Goal: Task Accomplishment & Management: Complete application form

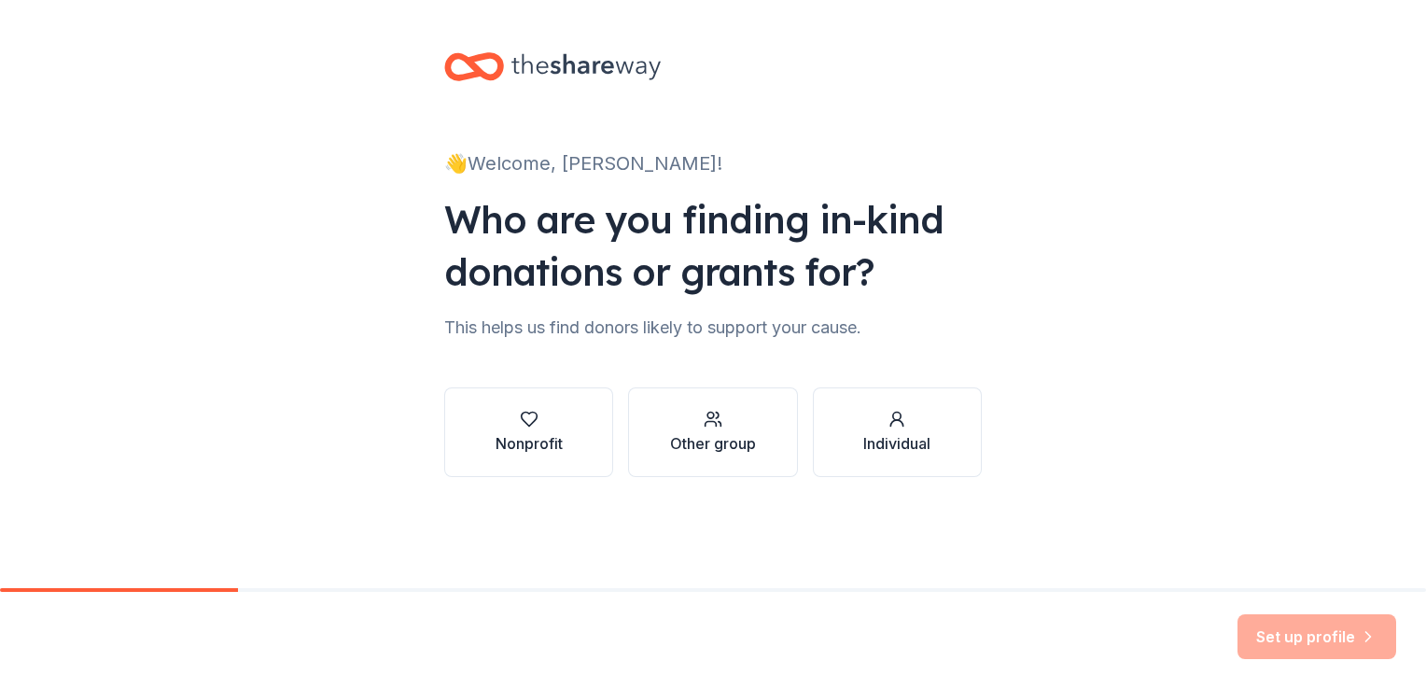
click at [508, 439] on div "Nonprofit" at bounding box center [529, 443] width 67 height 22
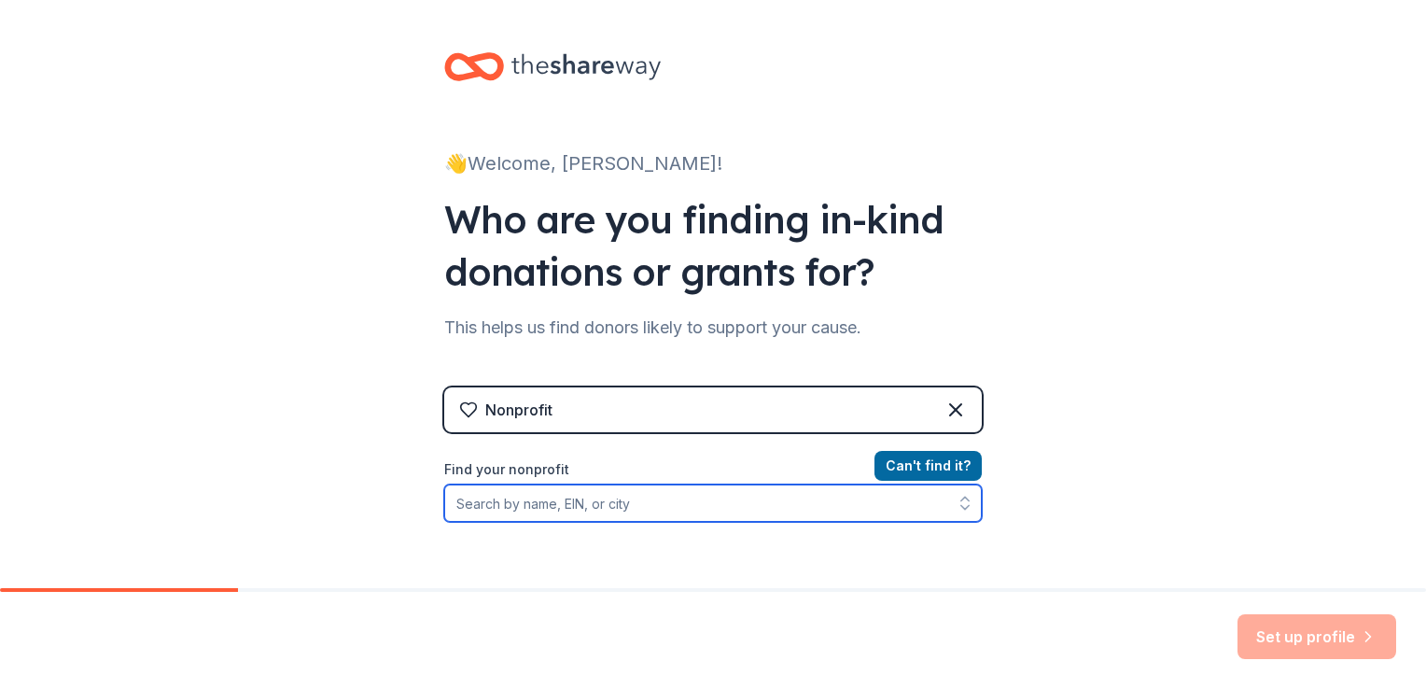
click at [642, 506] on input "Find your nonprofit" at bounding box center [713, 502] width 538 height 37
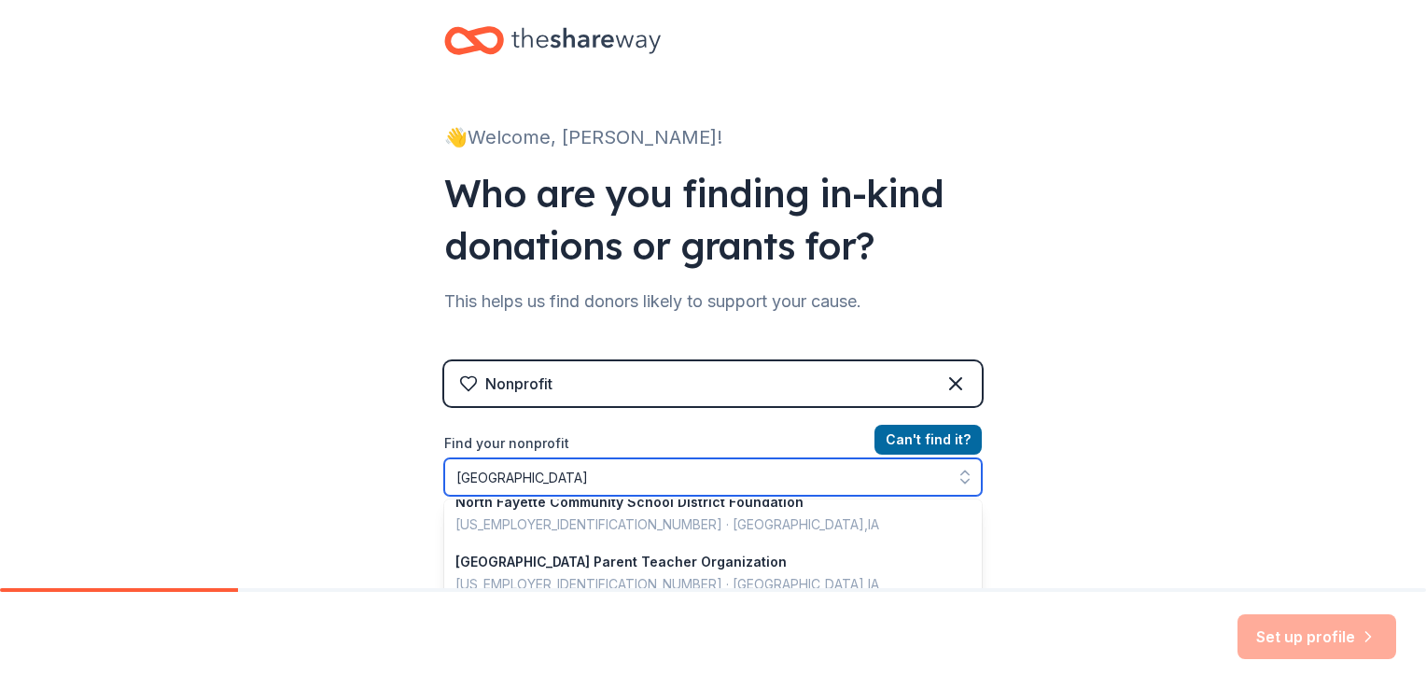
scroll to position [467, 0]
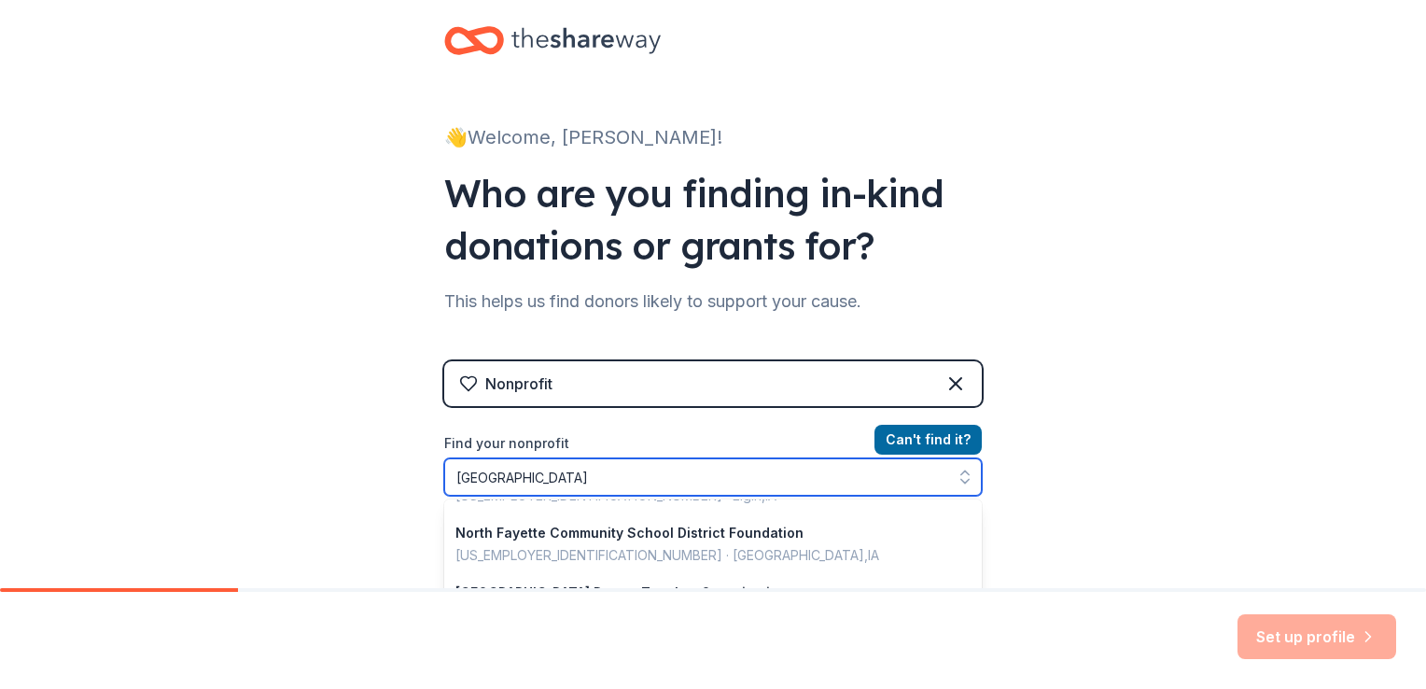
type input "[GEOGRAPHIC_DATA]"
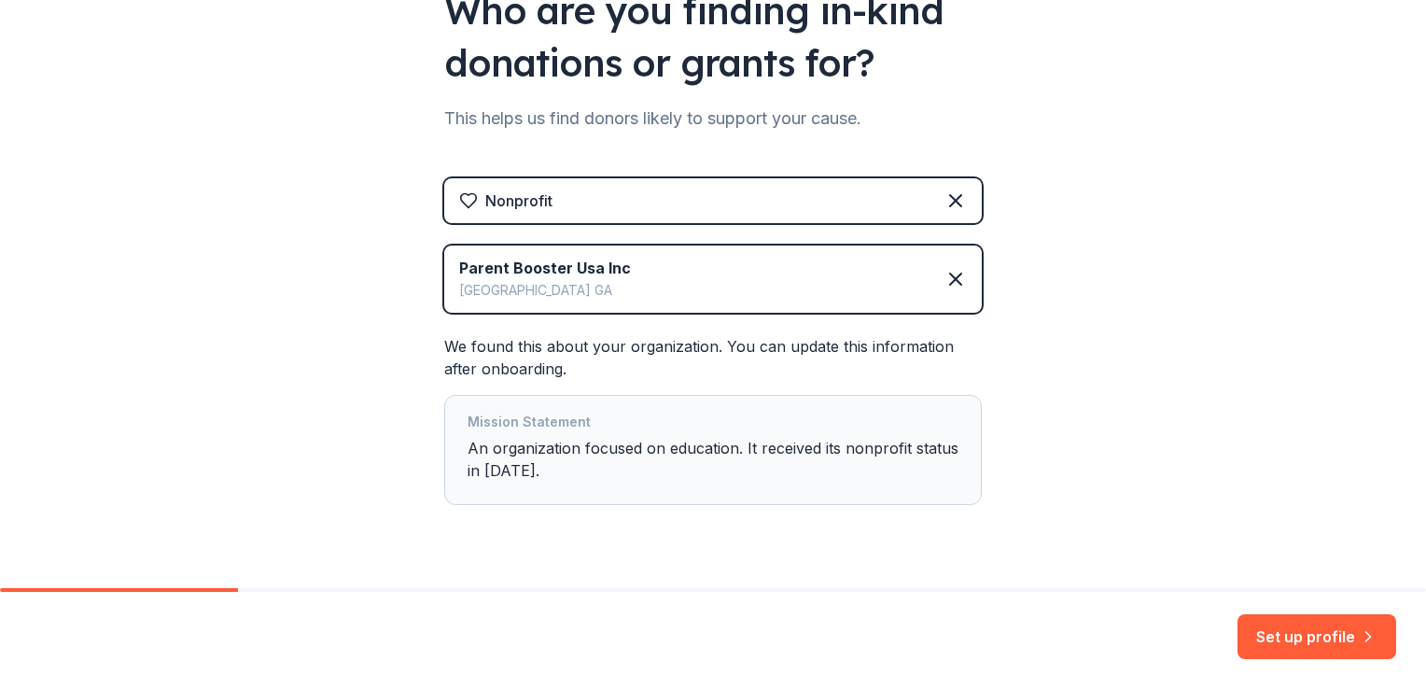
scroll to position [252, 0]
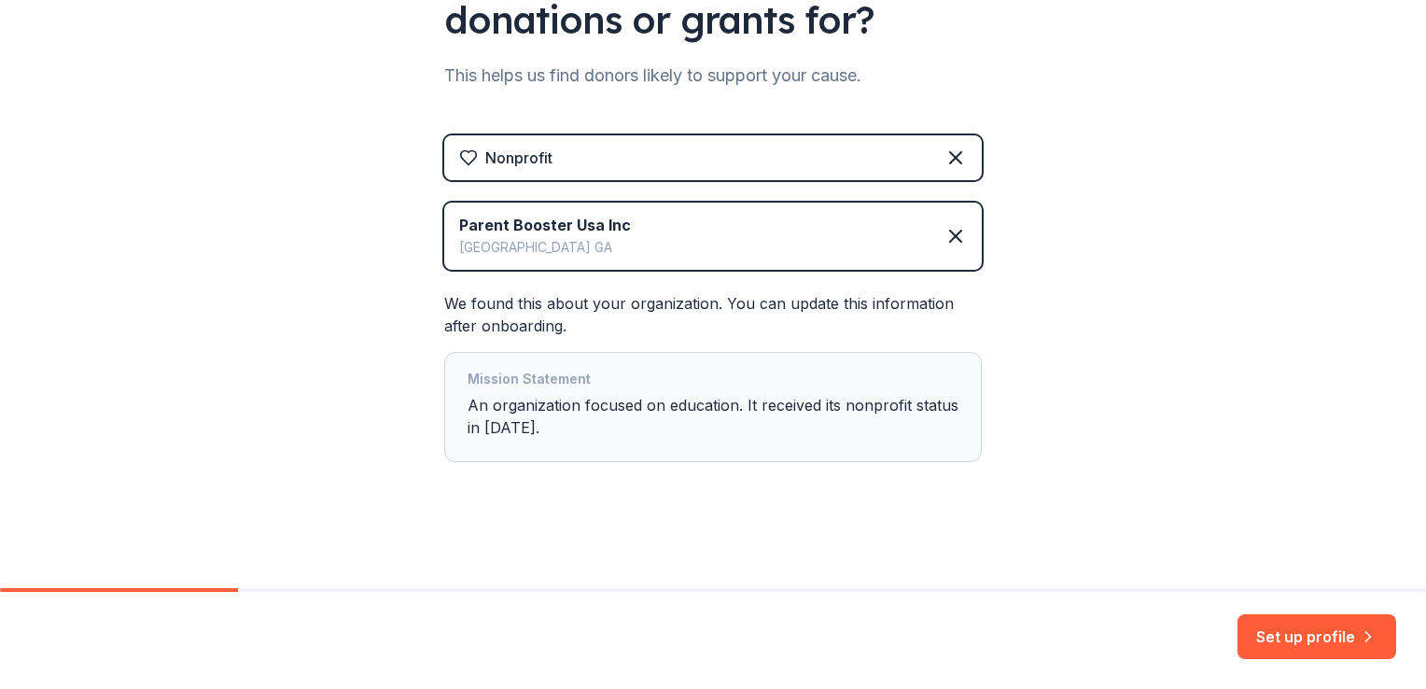
click at [1258, 633] on button "Set up profile" at bounding box center [1316, 636] width 159 height 45
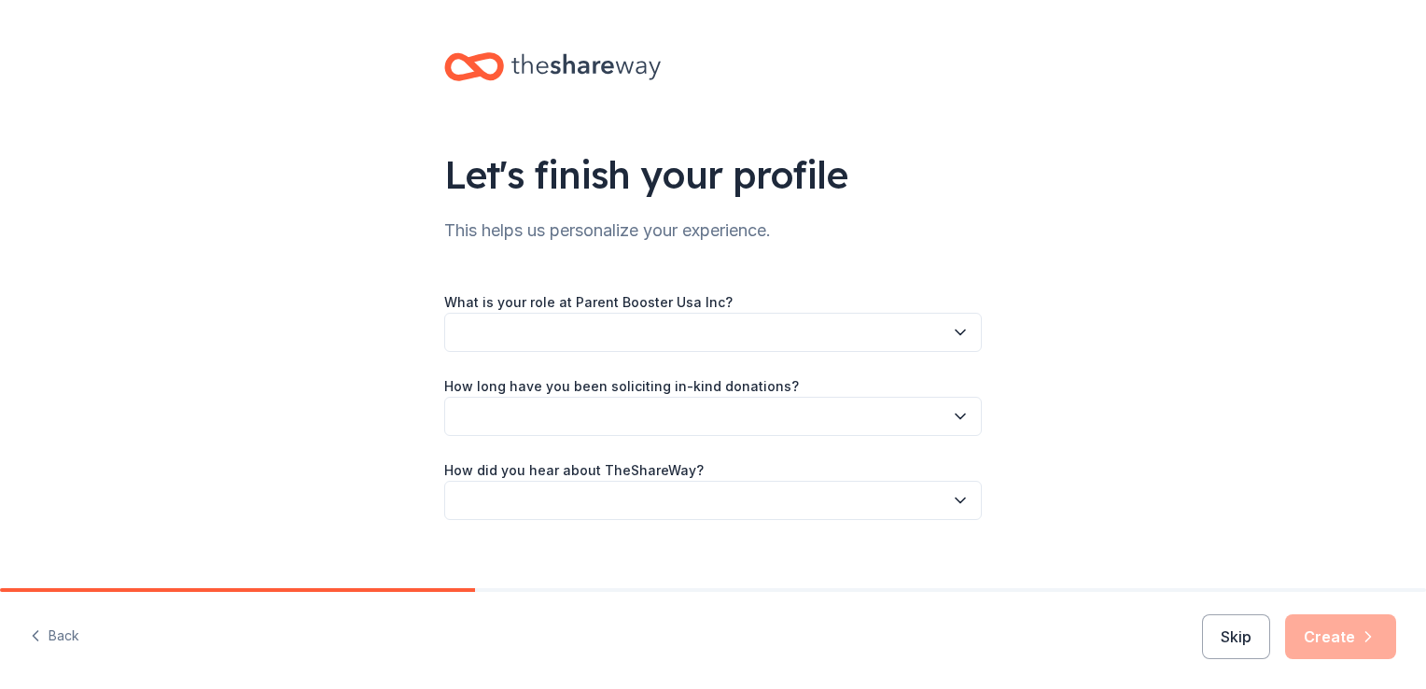
click at [967, 342] on button "button" at bounding box center [713, 332] width 538 height 39
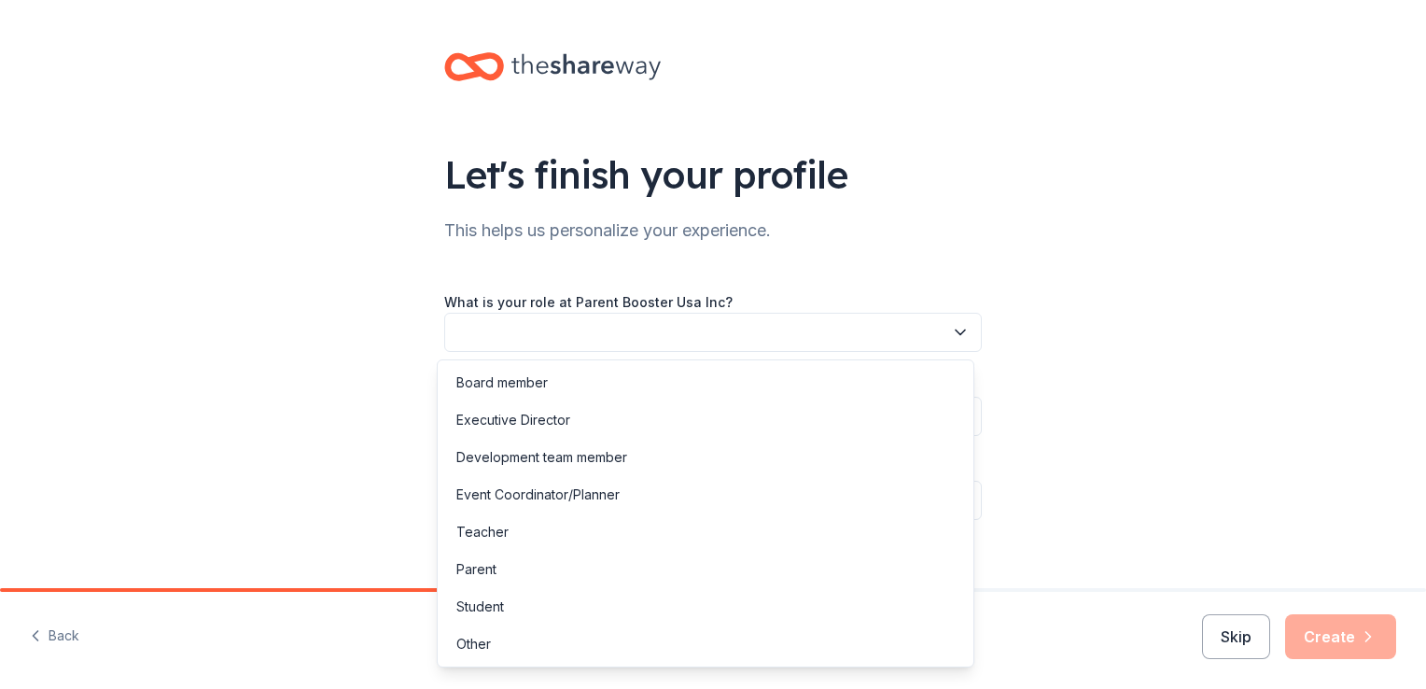
click at [632, 377] on div "Board member" at bounding box center [705, 382] width 528 height 37
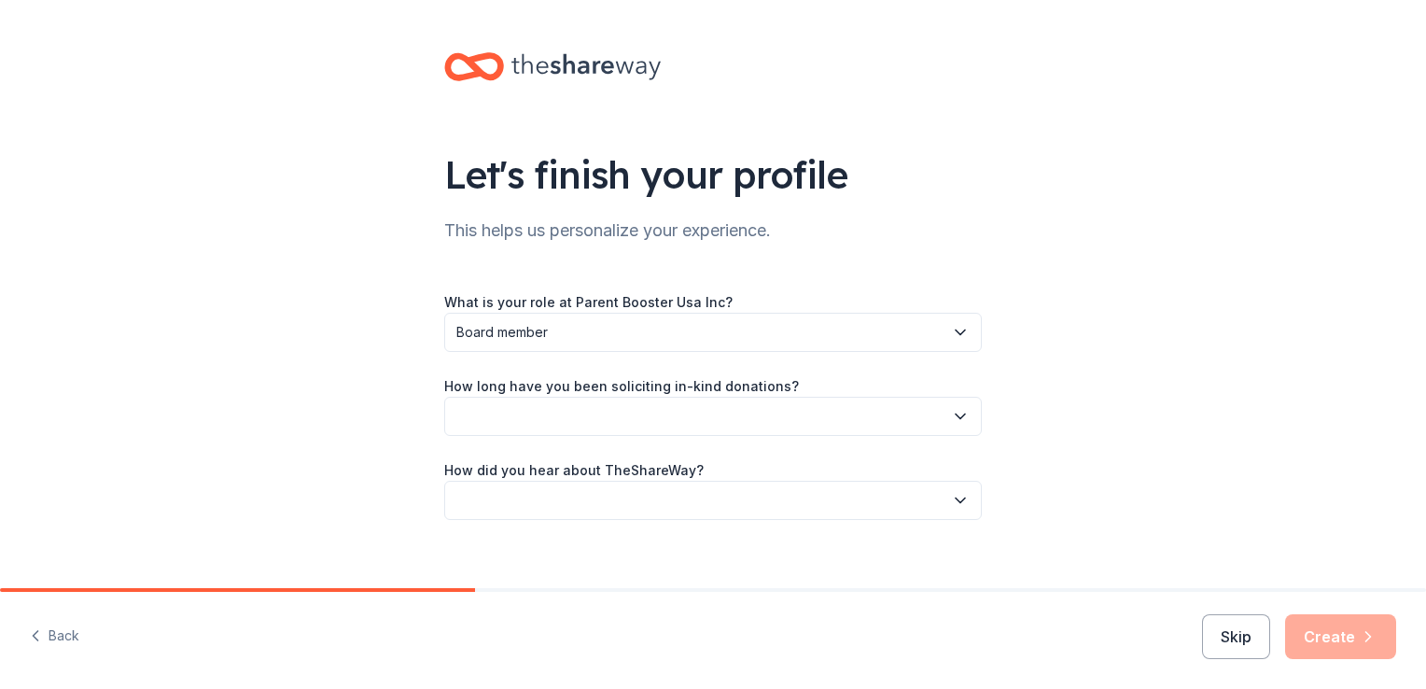
click at [955, 421] on icon "button" at bounding box center [960, 416] width 19 height 19
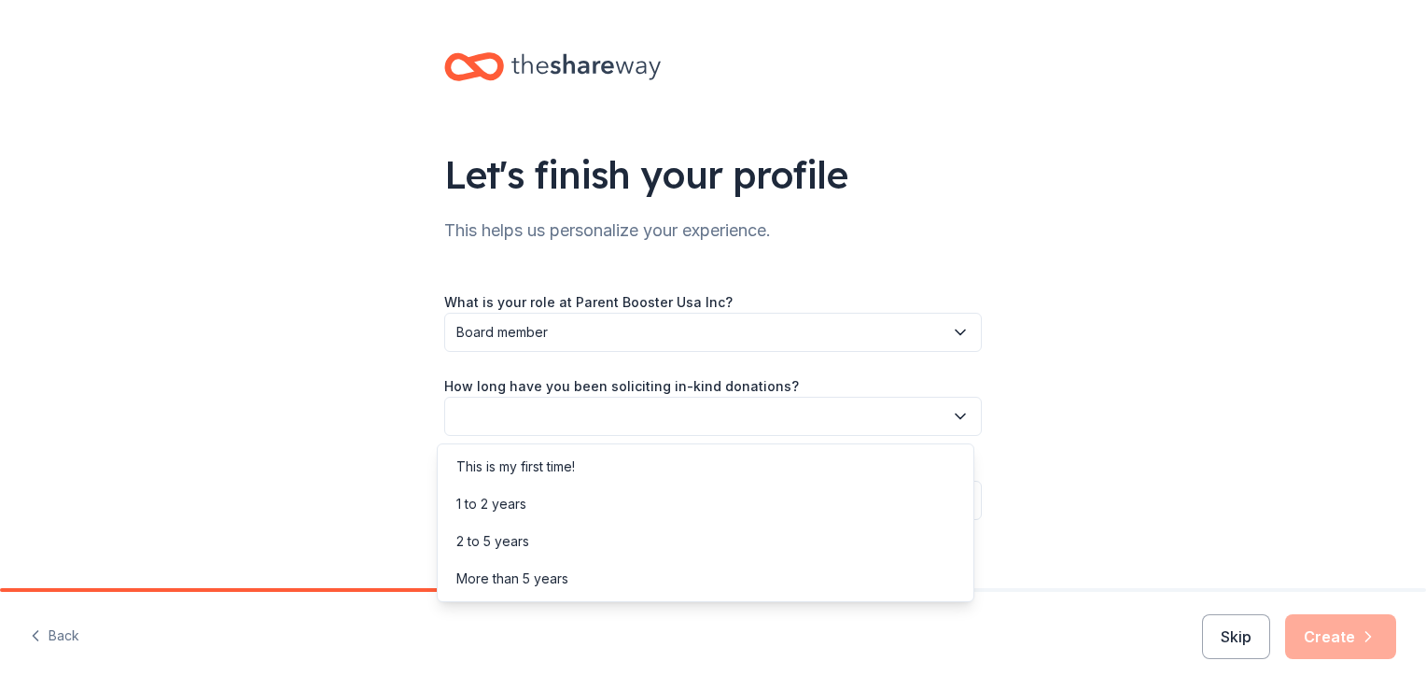
click at [831, 463] on div "This is my first time!" at bounding box center [705, 466] width 528 height 37
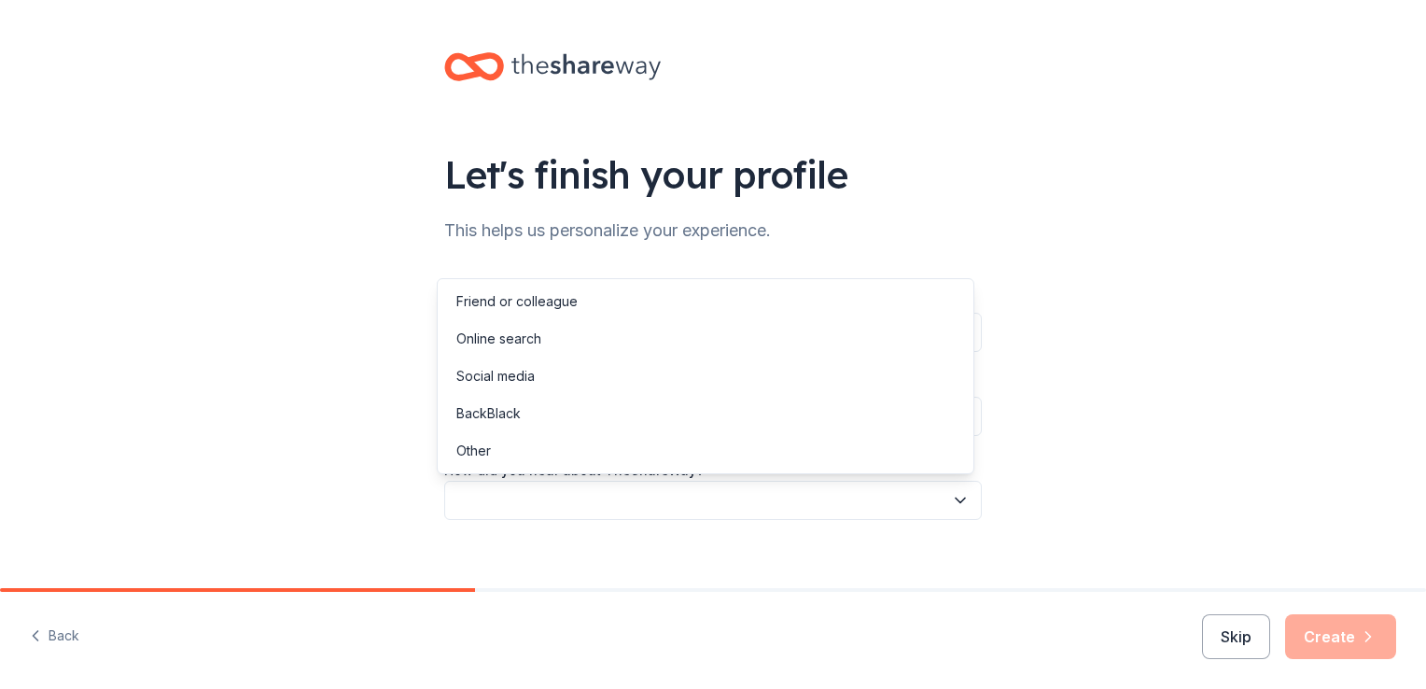
click at [959, 504] on icon "button" at bounding box center [960, 500] width 19 height 19
click at [739, 383] on div "Social media" at bounding box center [705, 375] width 528 height 37
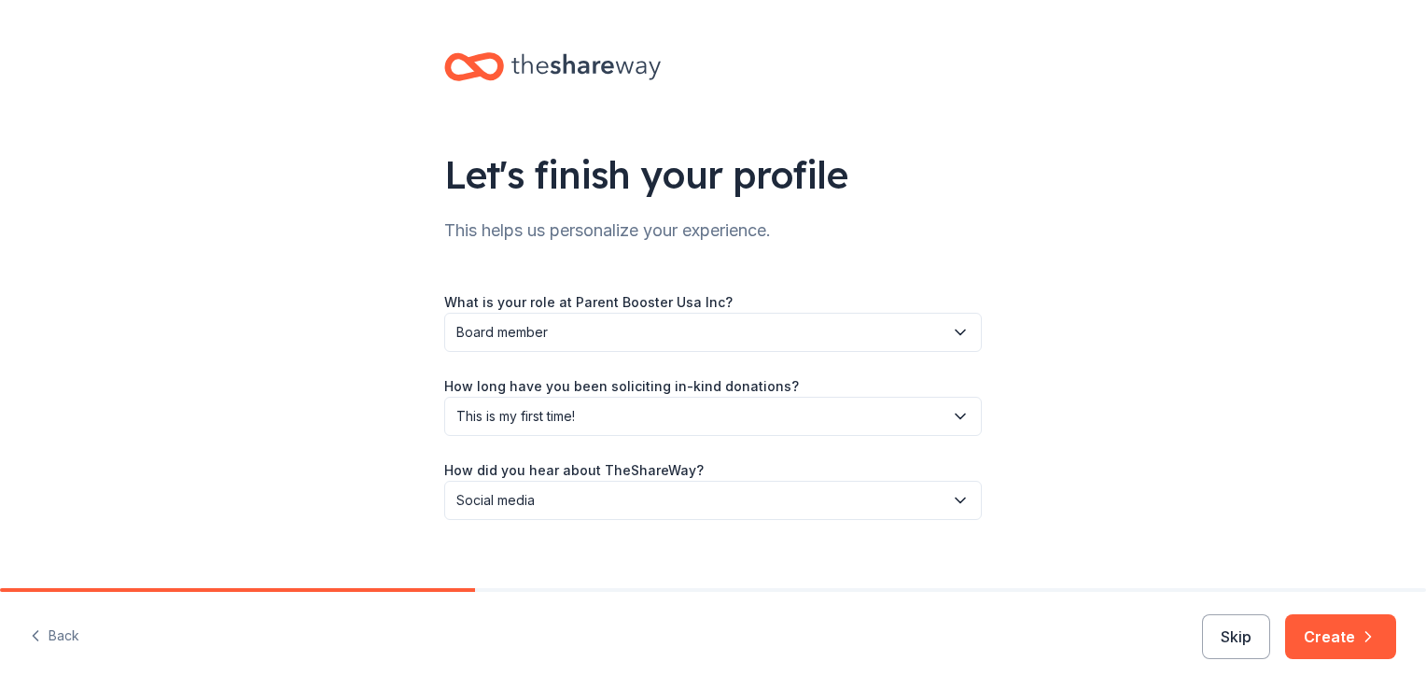
click at [1357, 627] on button "Create" at bounding box center [1340, 636] width 111 height 45
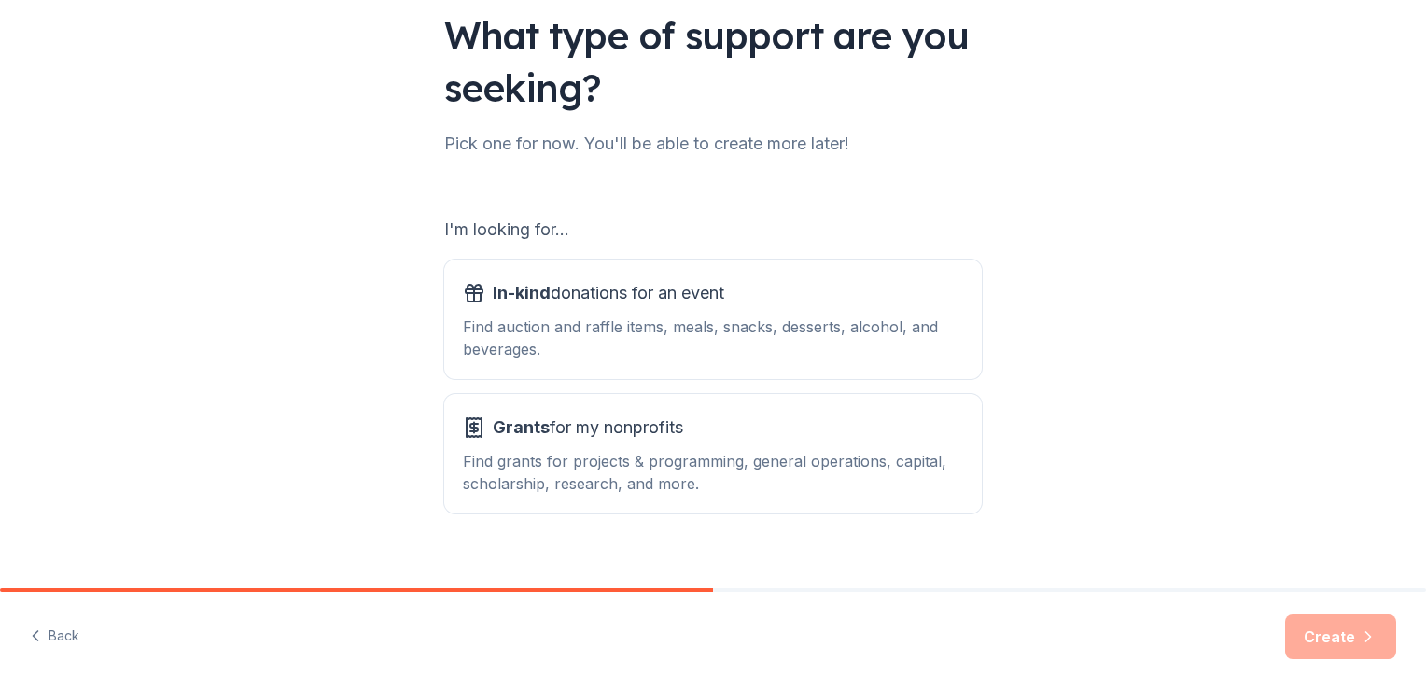
scroll to position [164, 0]
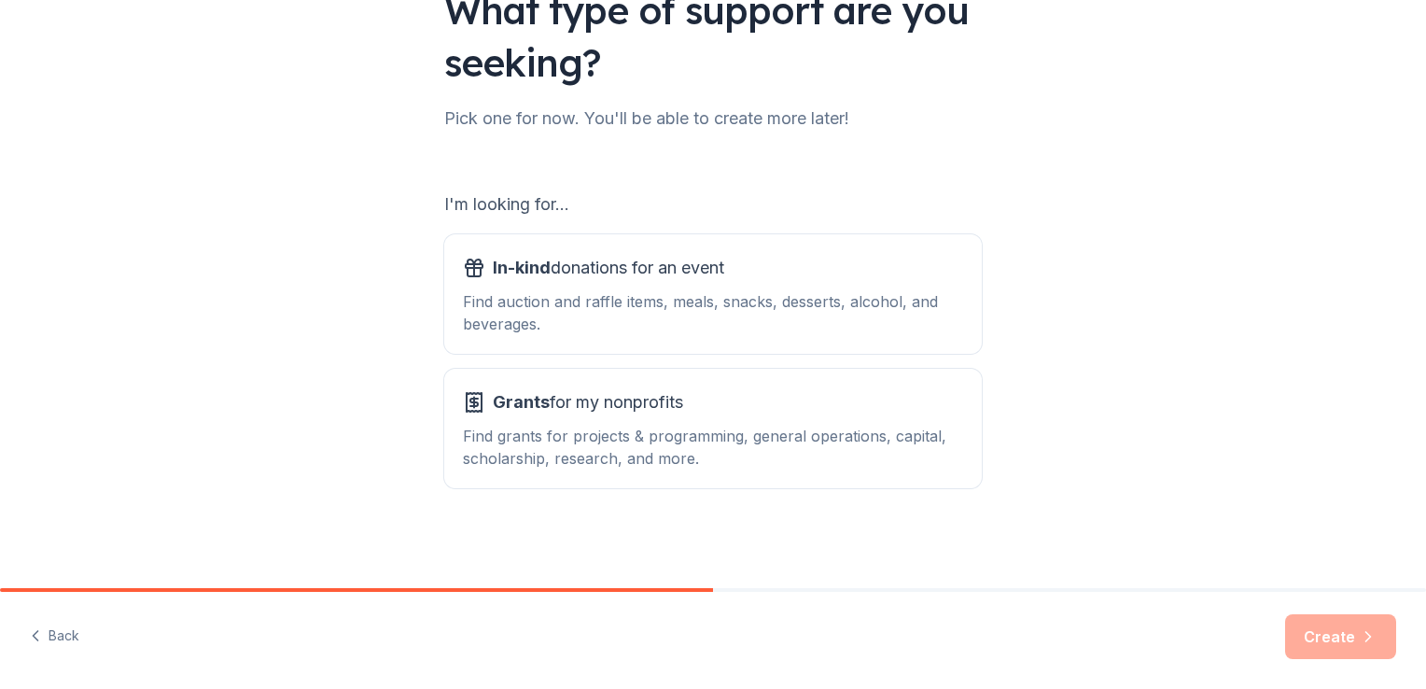
click at [749, 277] on div "In-kind donations for an event" at bounding box center [713, 268] width 500 height 30
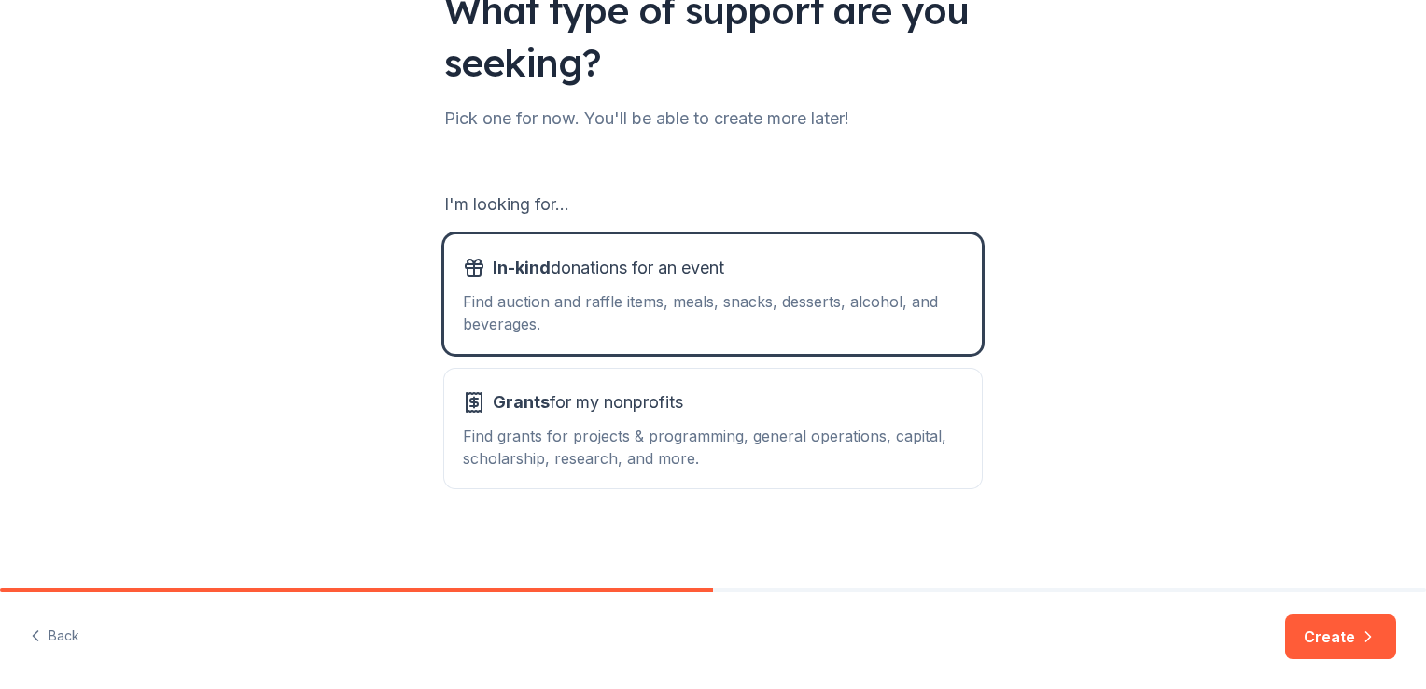
click at [1333, 625] on button "Create" at bounding box center [1340, 636] width 111 height 45
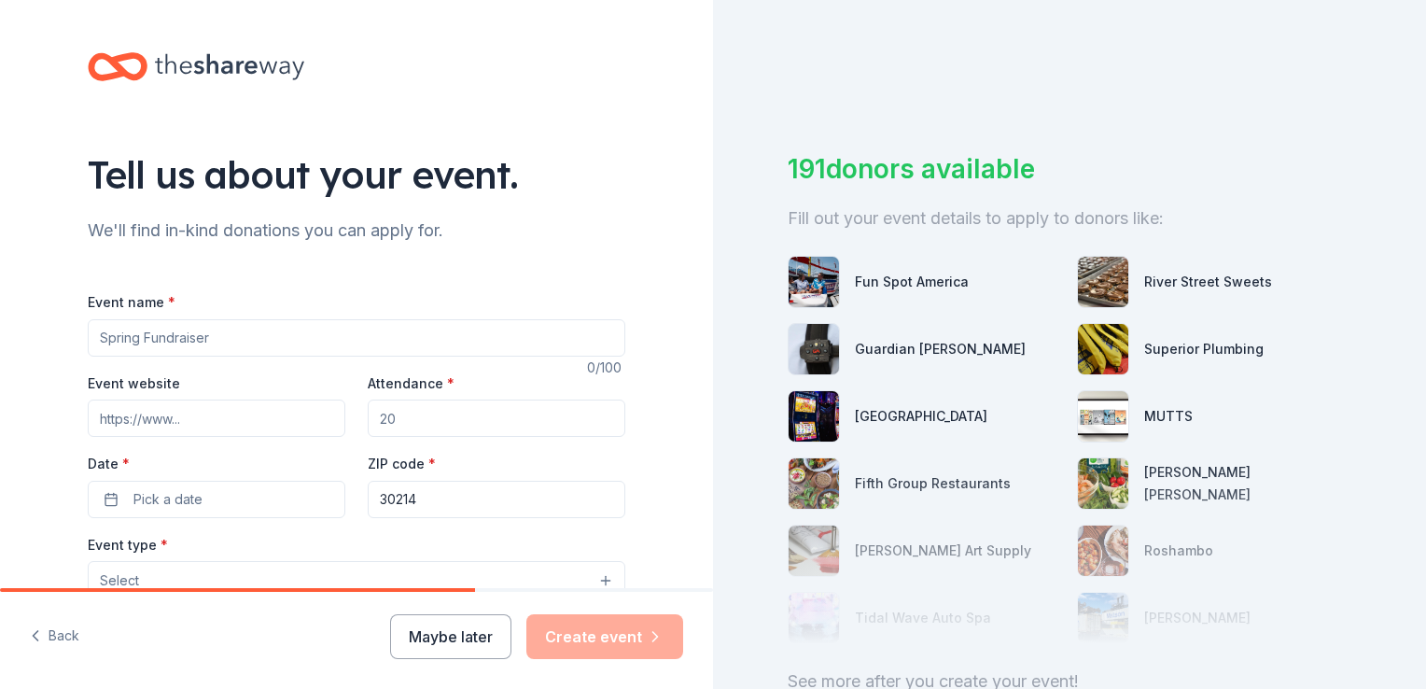
click at [359, 338] on input "Event name *" at bounding box center [357, 337] width 538 height 37
type input "Silent Auction"
click at [446, 416] on input "Attendance *" at bounding box center [497, 417] width 258 height 37
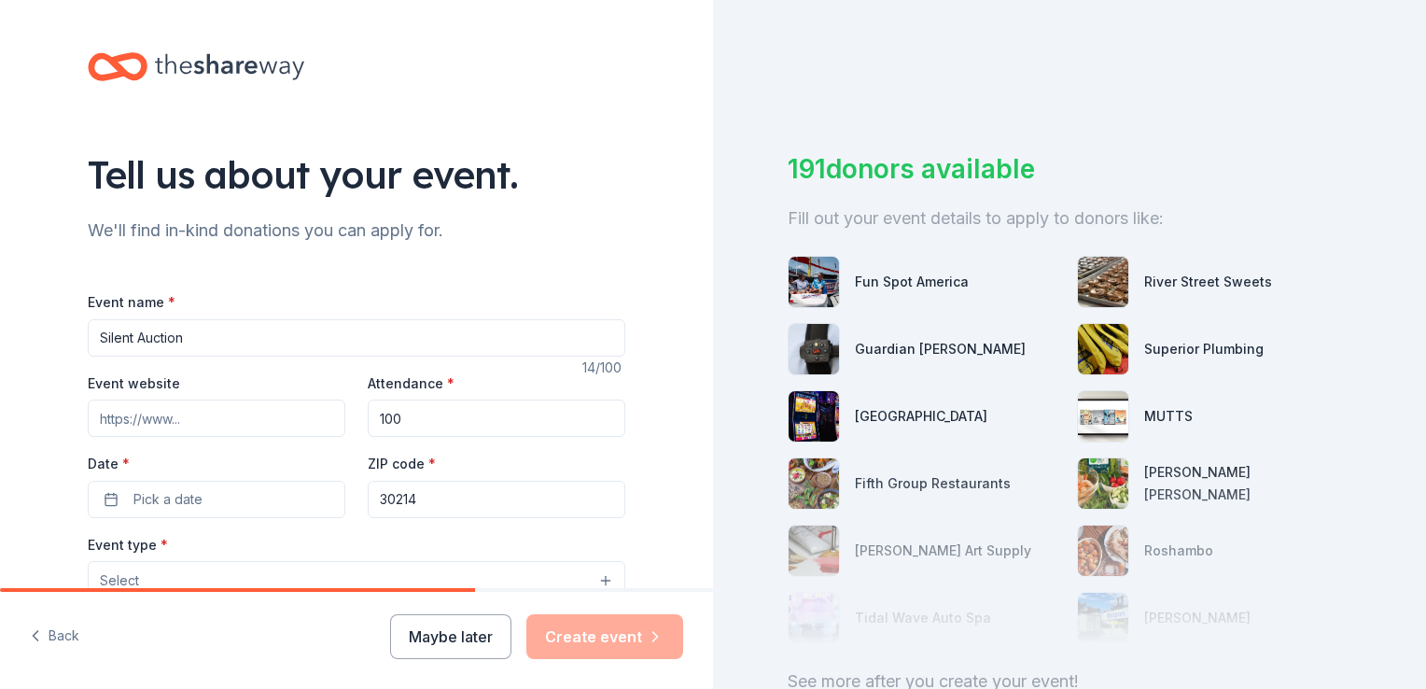
type input "100"
click at [243, 504] on button "Pick a date" at bounding box center [217, 499] width 258 height 37
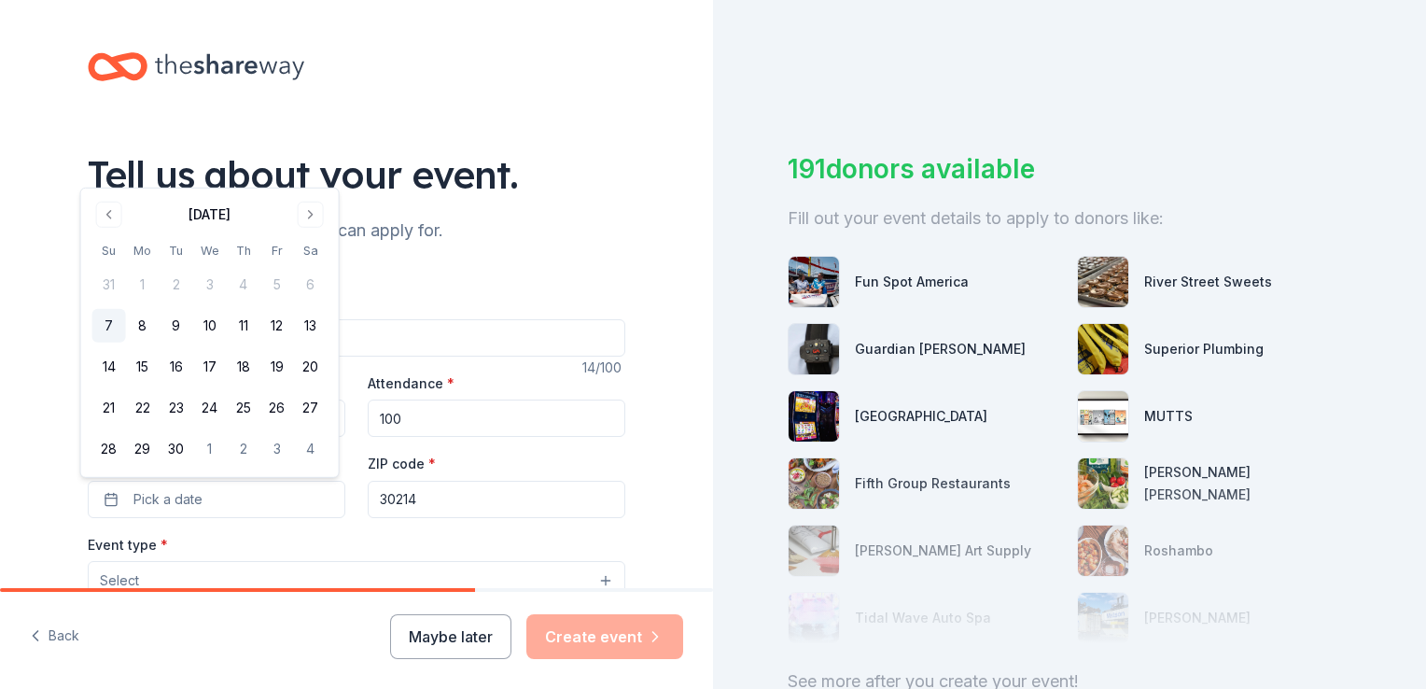
click at [307, 218] on button "Go to next month" at bounding box center [311, 215] width 26 height 26
click at [309, 170] on button "Go to next month" at bounding box center [311, 174] width 26 height 26
click at [240, 360] on button "18" at bounding box center [244, 367] width 34 height 34
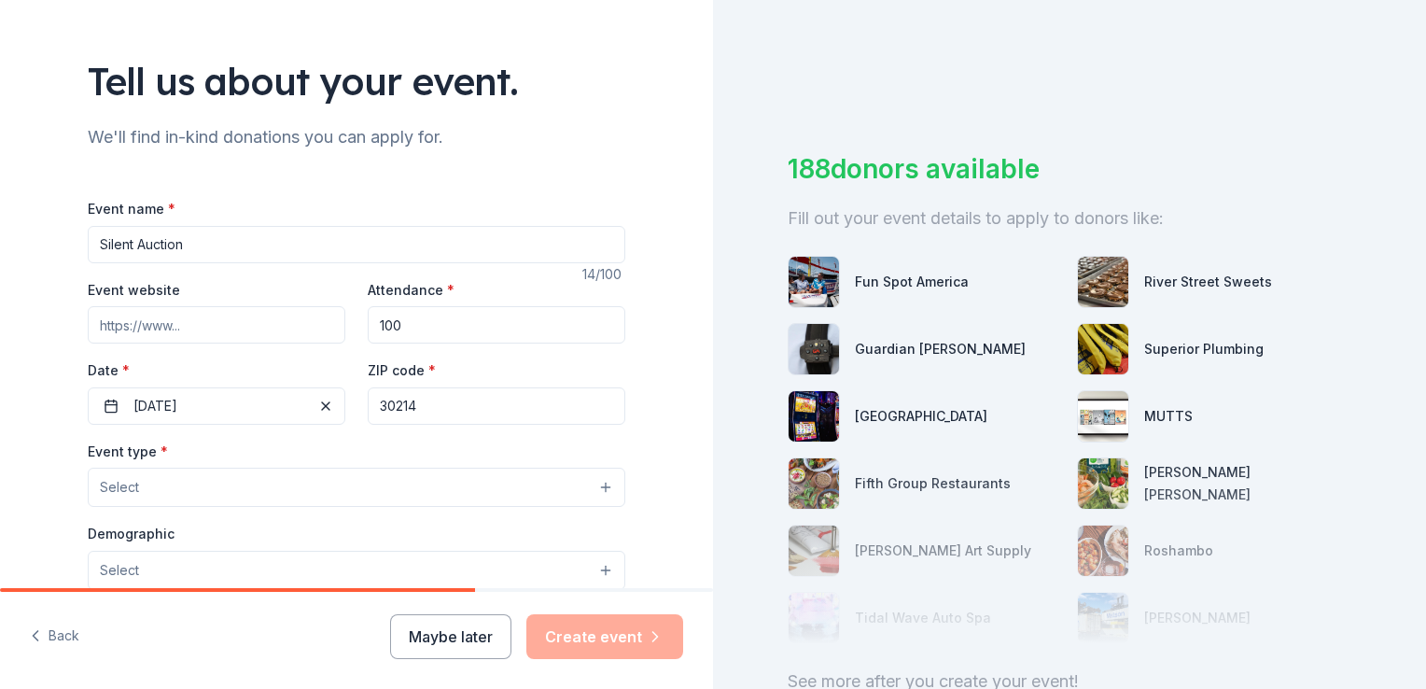
scroll to position [187, 0]
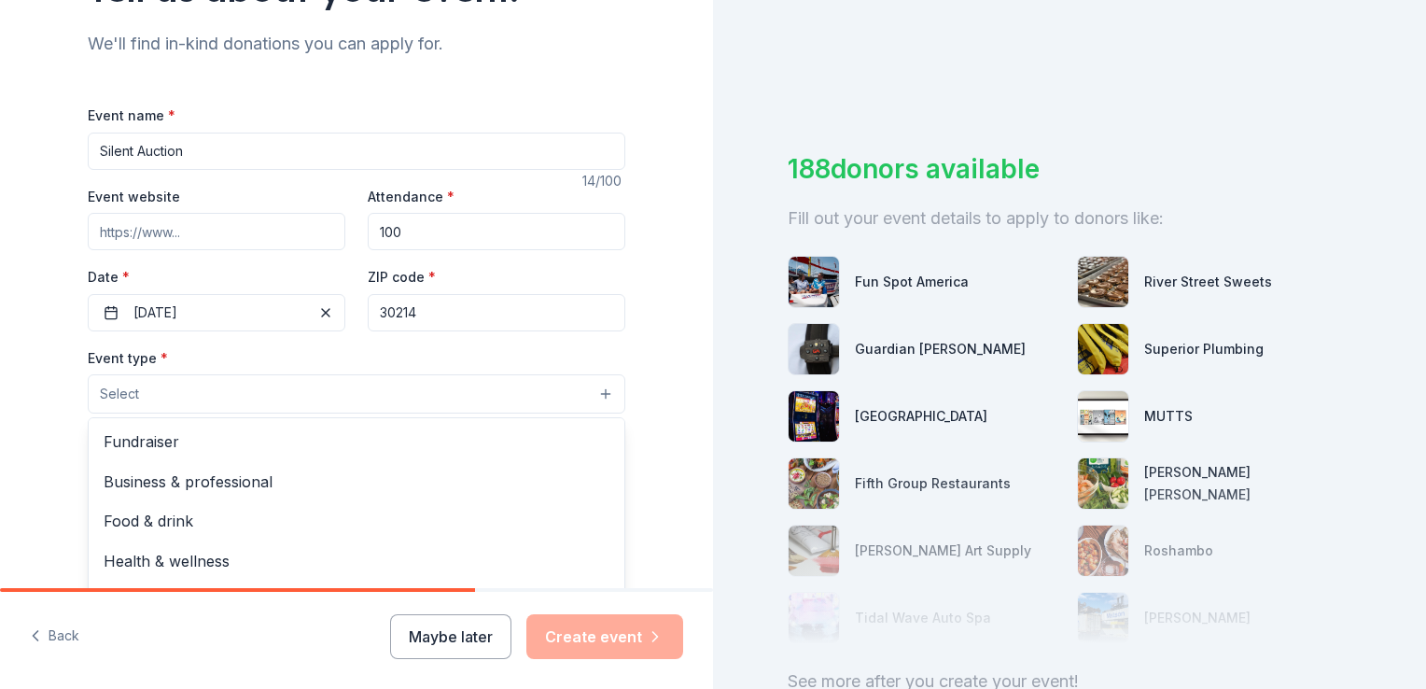
click at [605, 387] on button "Select" at bounding box center [357, 393] width 538 height 39
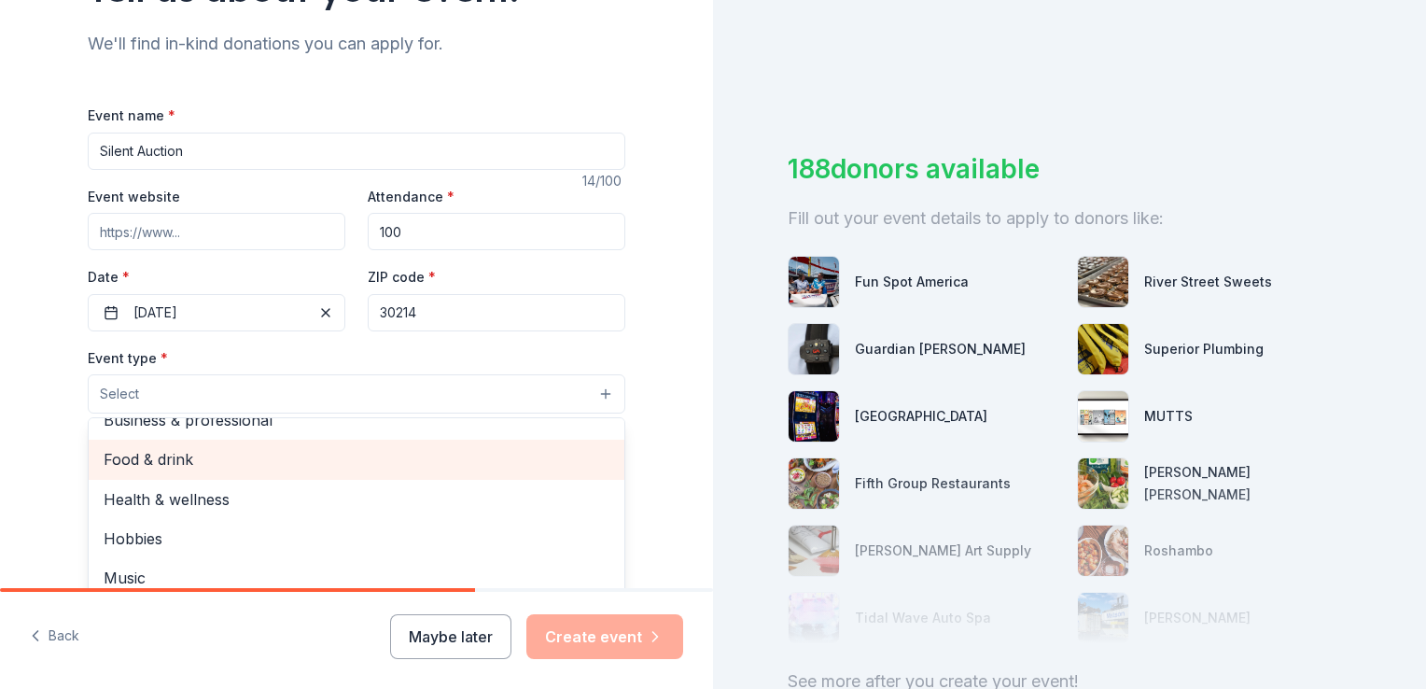
scroll to position [0, 0]
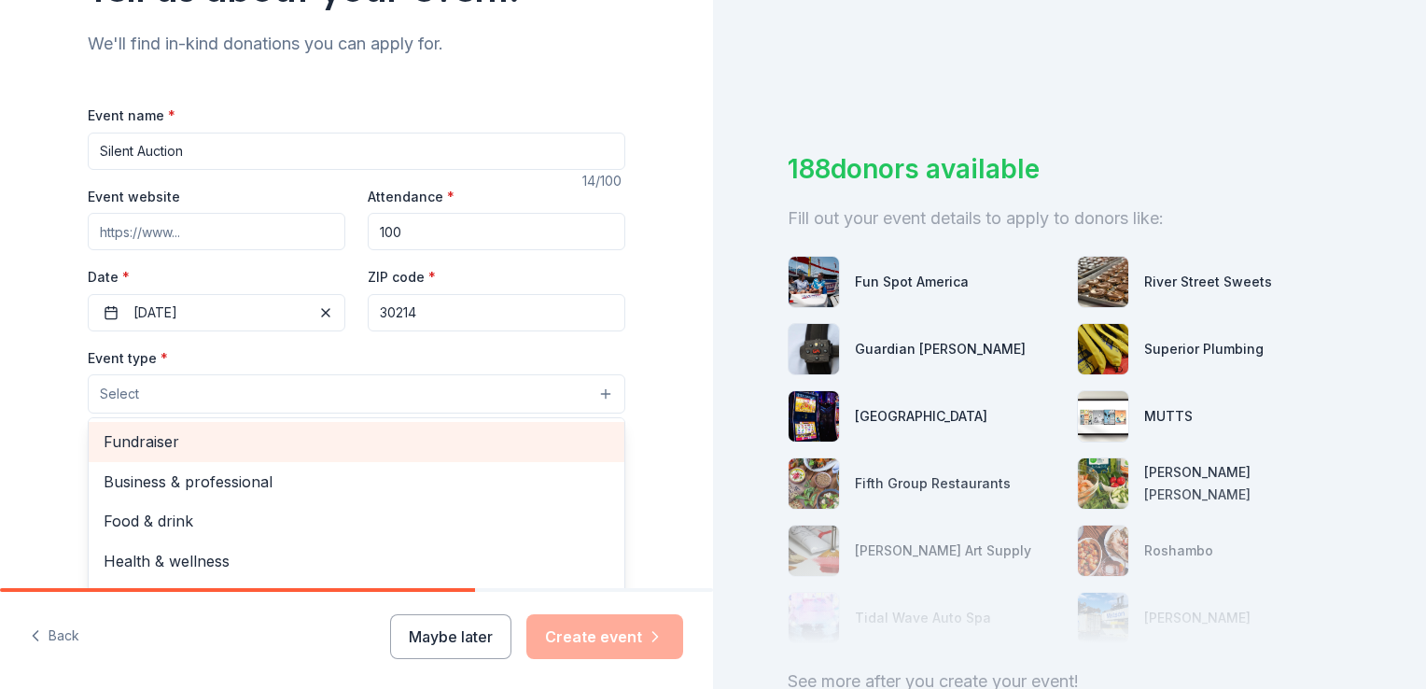
click at [464, 442] on span "Fundraiser" at bounding box center [357, 441] width 506 height 24
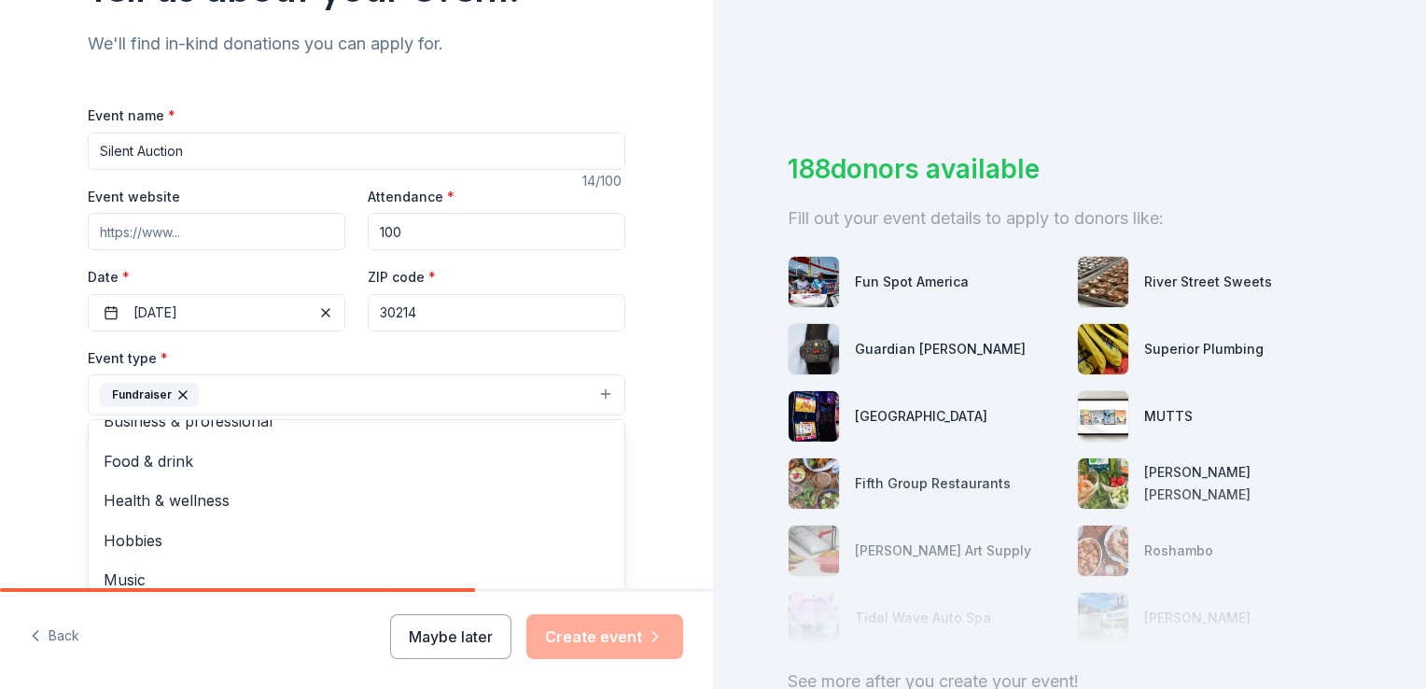
click at [678, 426] on div "Tell us about your event. We'll find in-kind donations you can apply for. Event…" at bounding box center [356, 435] width 713 height 1244
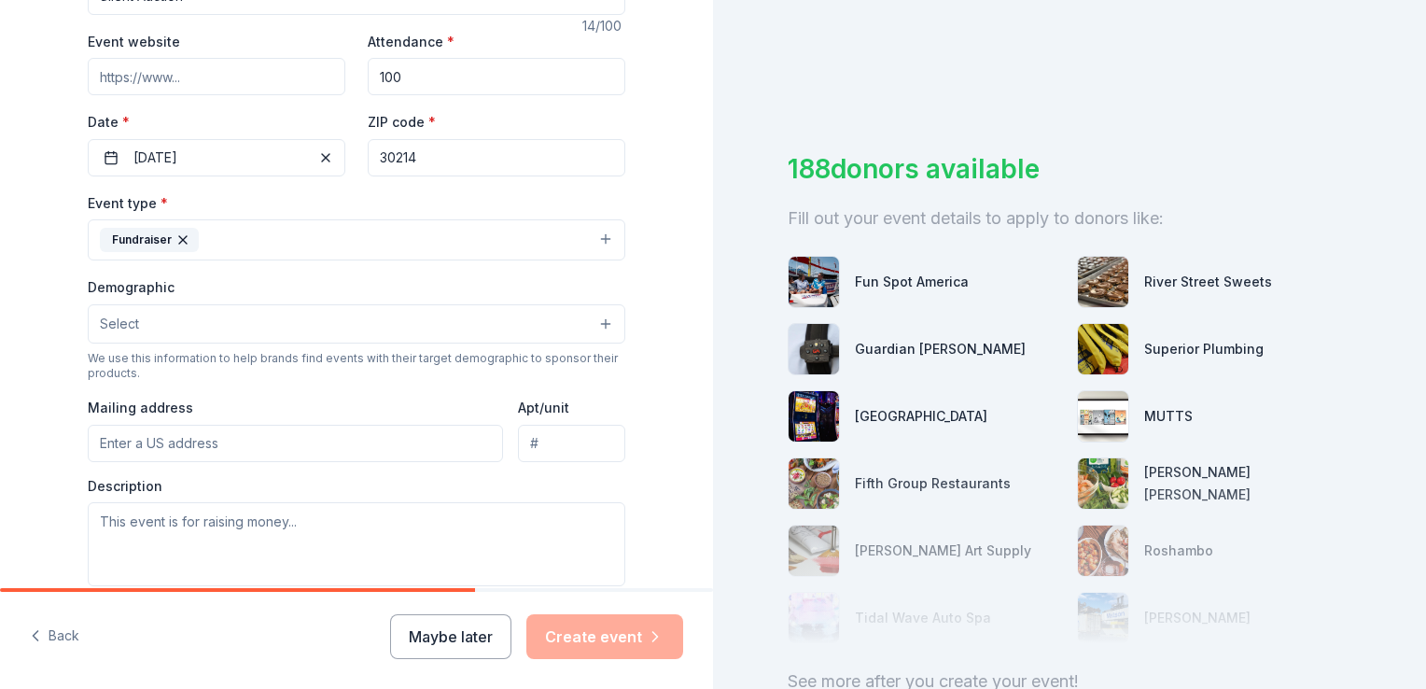
scroll to position [373, 0]
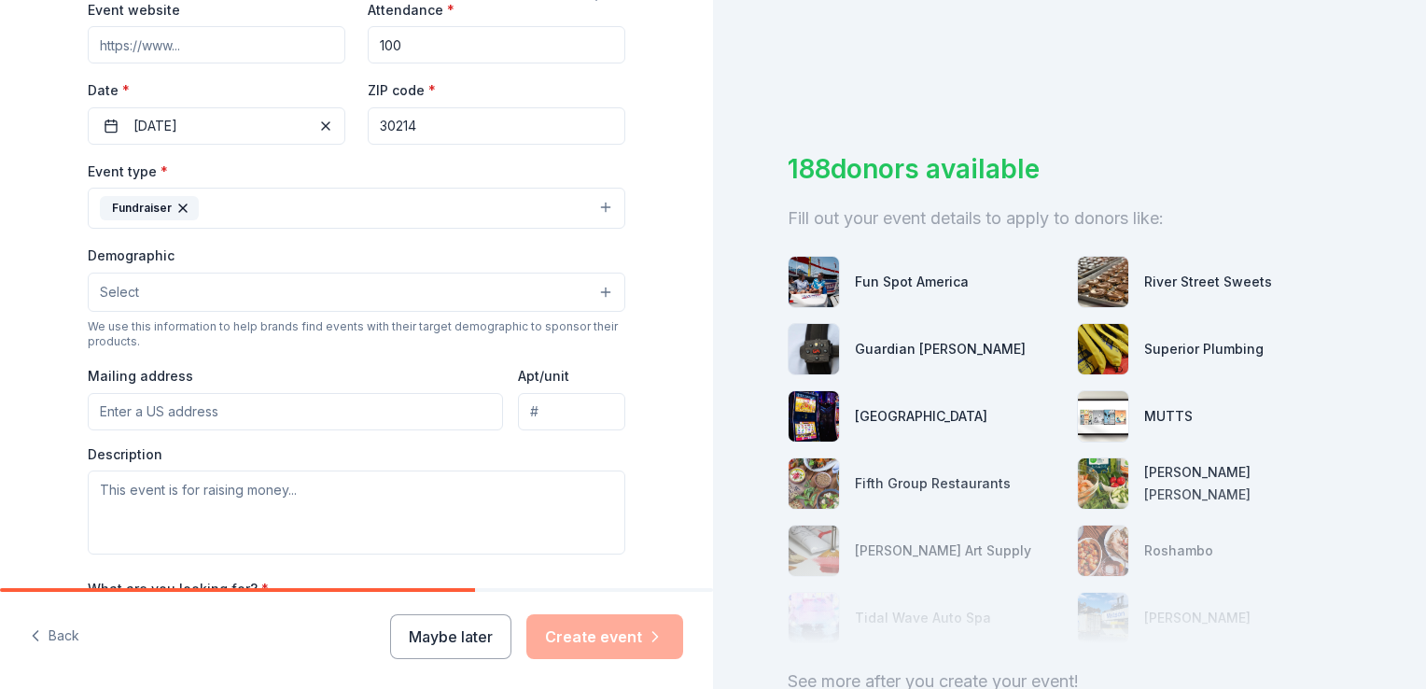
click at [601, 298] on button "Select" at bounding box center [357, 292] width 538 height 39
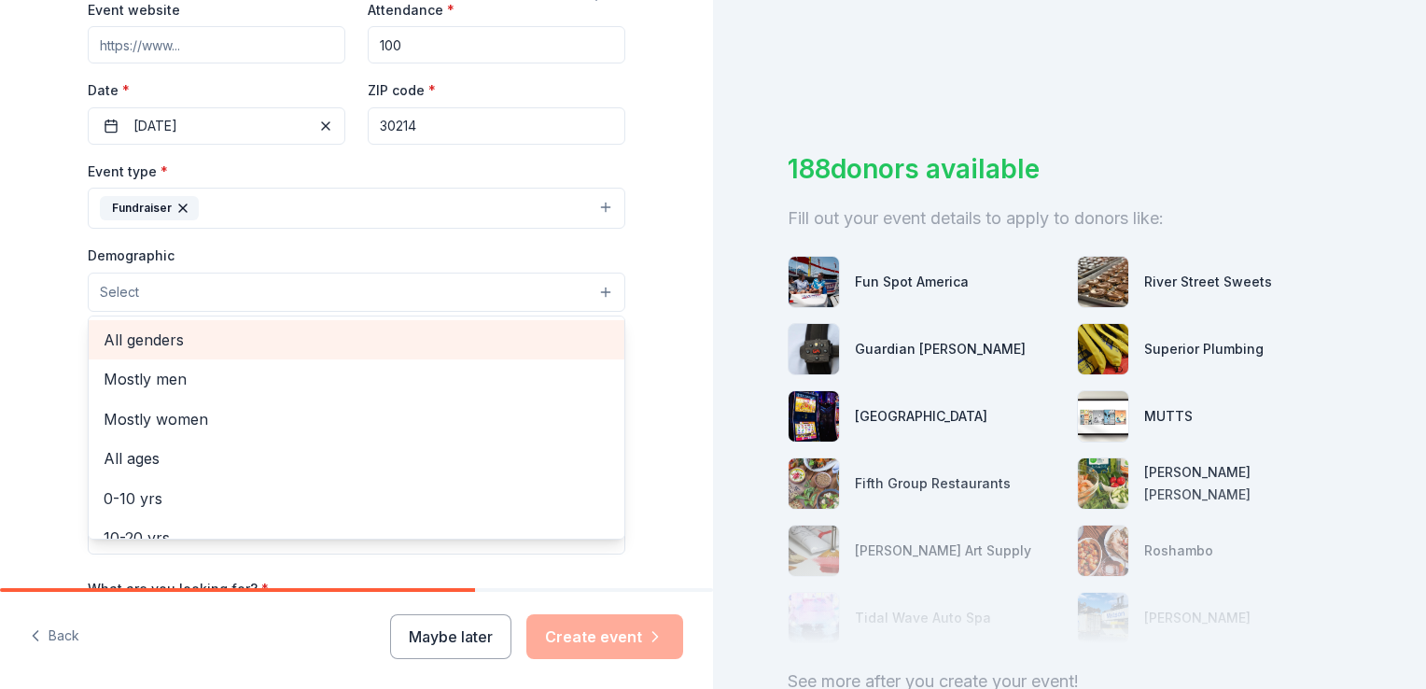
click at [478, 330] on span "All genders" at bounding box center [357, 340] width 506 height 24
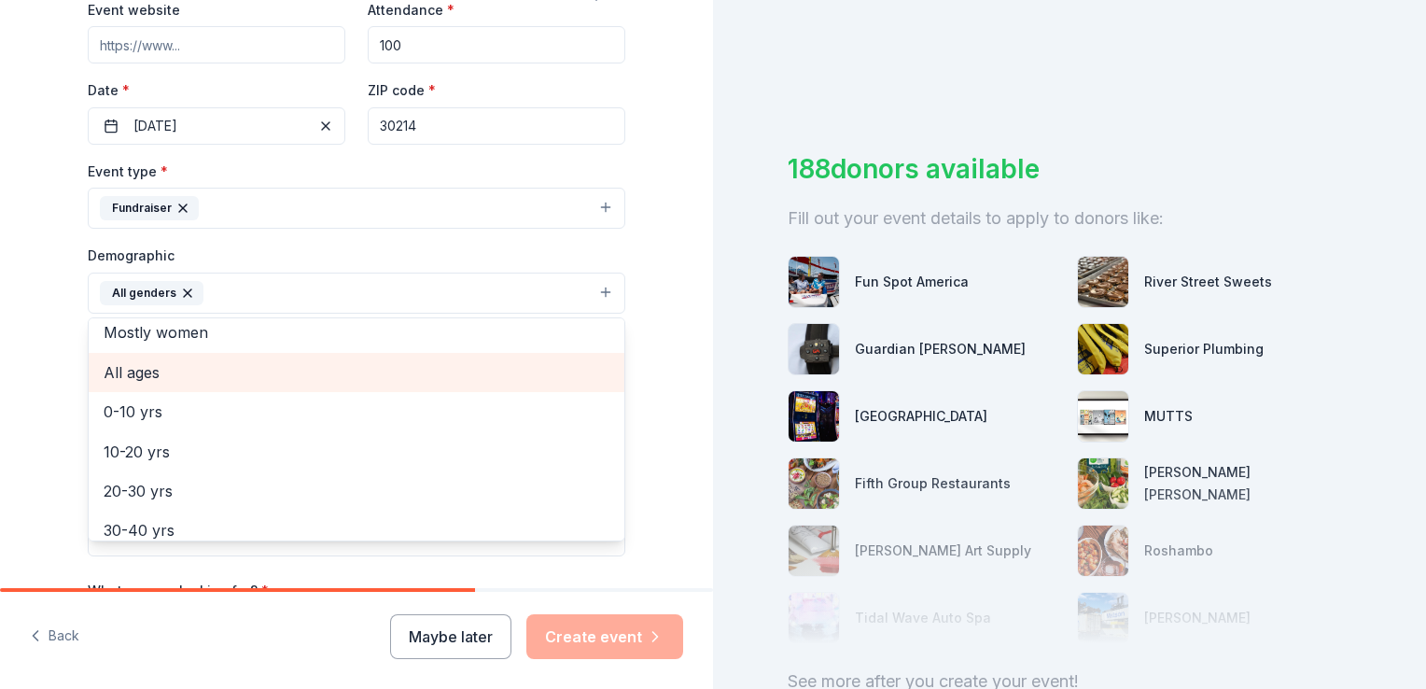
scroll to position [93, 0]
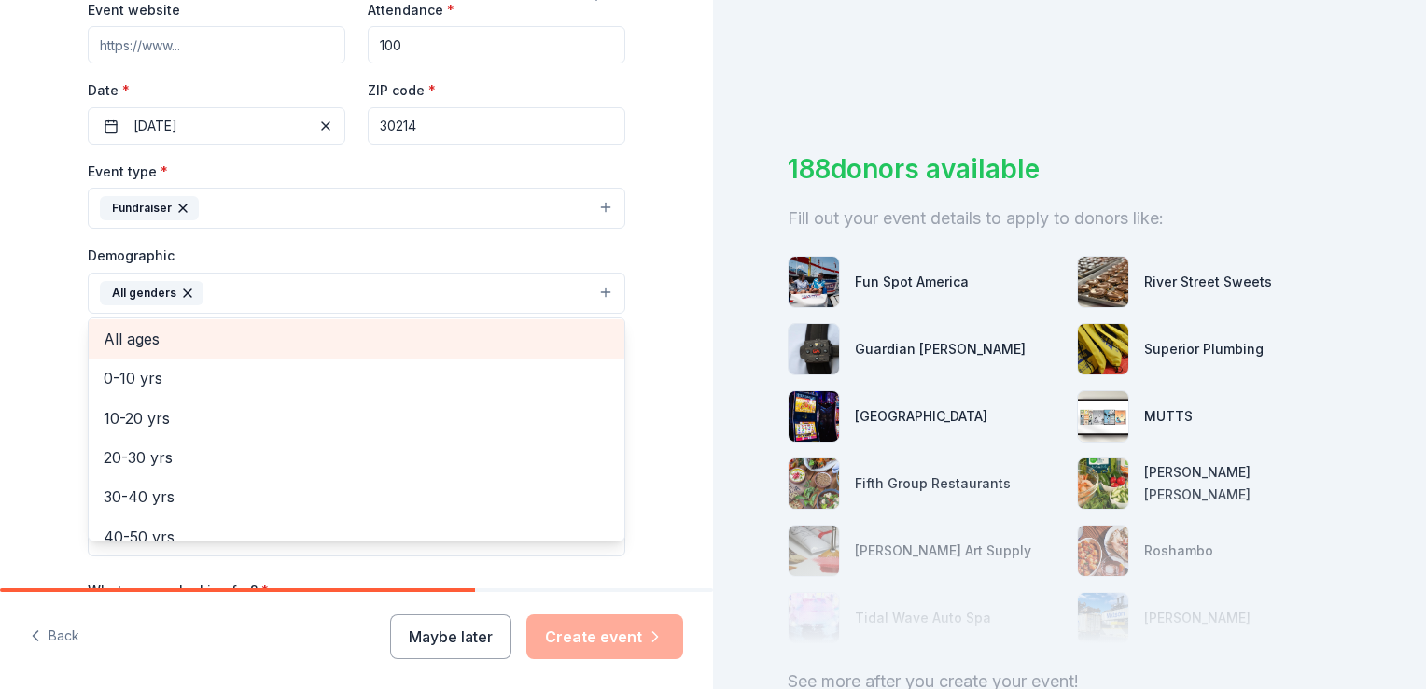
click at [370, 331] on span "All ages" at bounding box center [357, 339] width 506 height 24
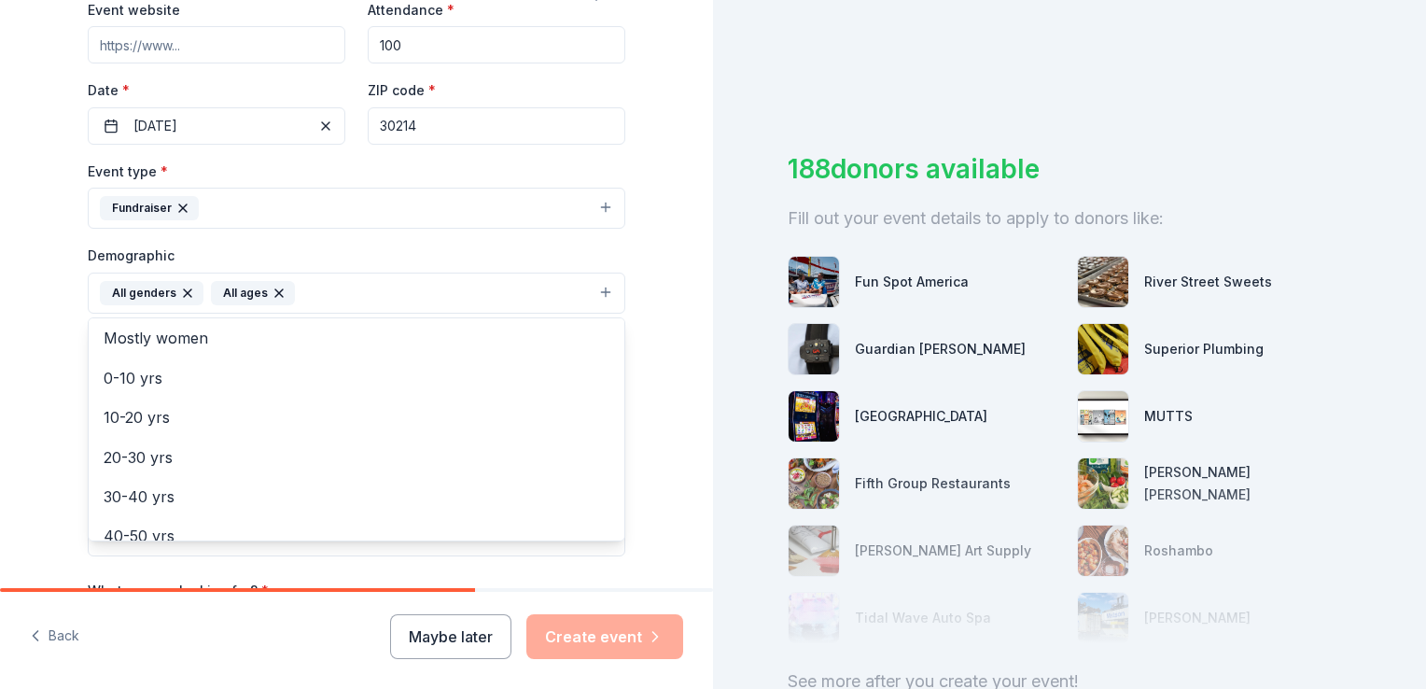
click at [668, 398] on div "Tell us about your event. We'll find in-kind donations you can apply for. Event…" at bounding box center [356, 250] width 713 height 1246
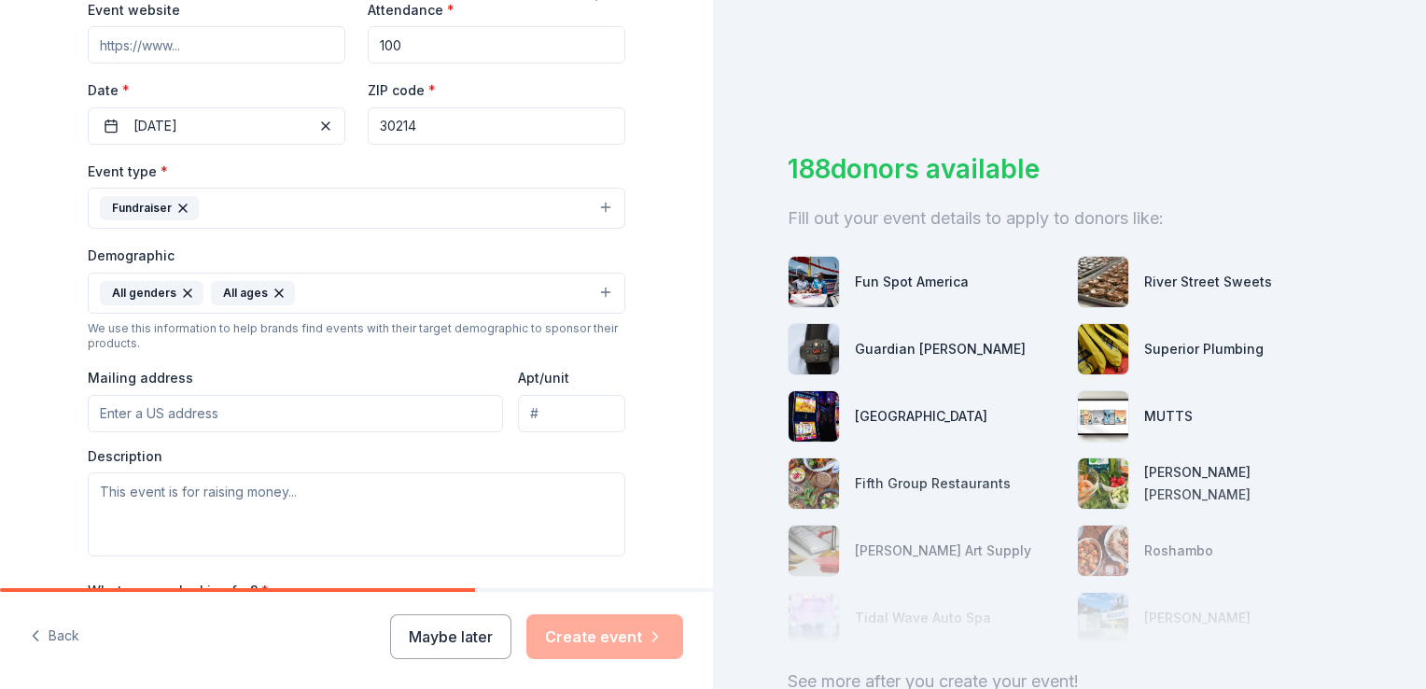
click at [273, 416] on input "Mailing address" at bounding box center [295, 413] width 415 height 37
type input "609 Kenwood Road"
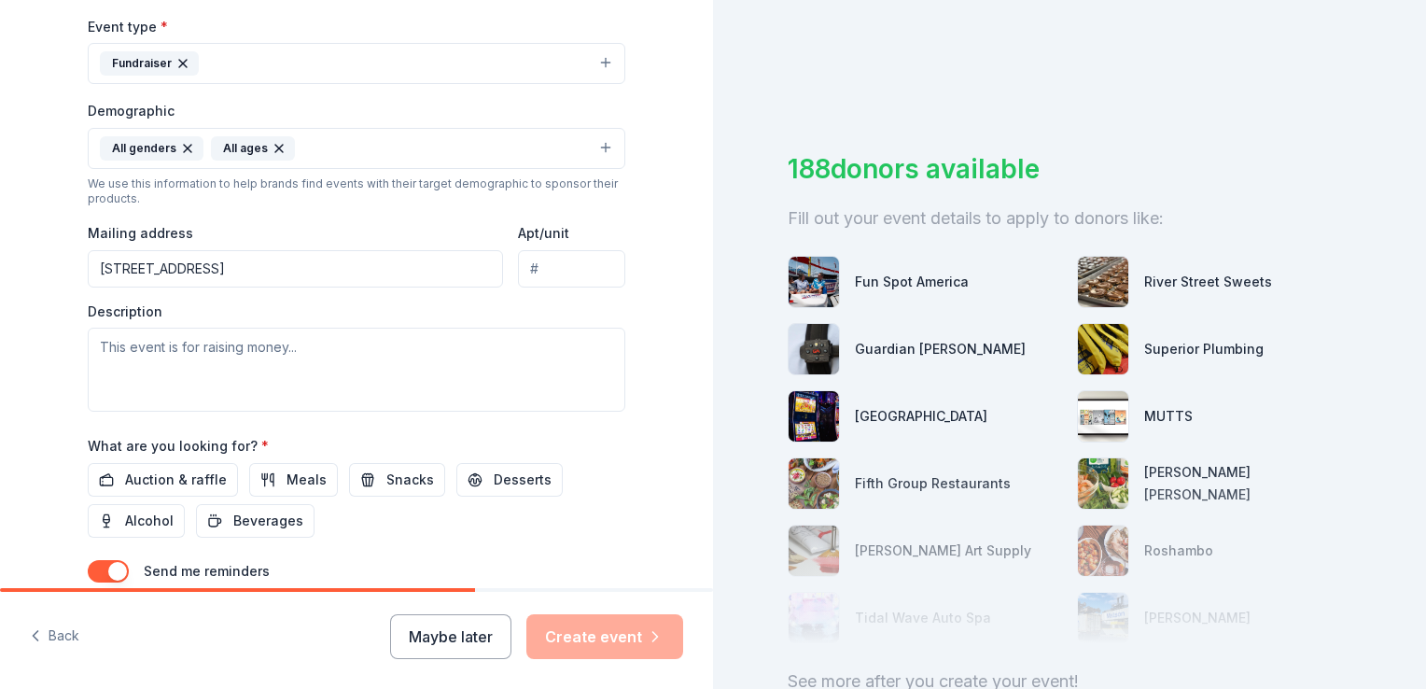
scroll to position [560, 0]
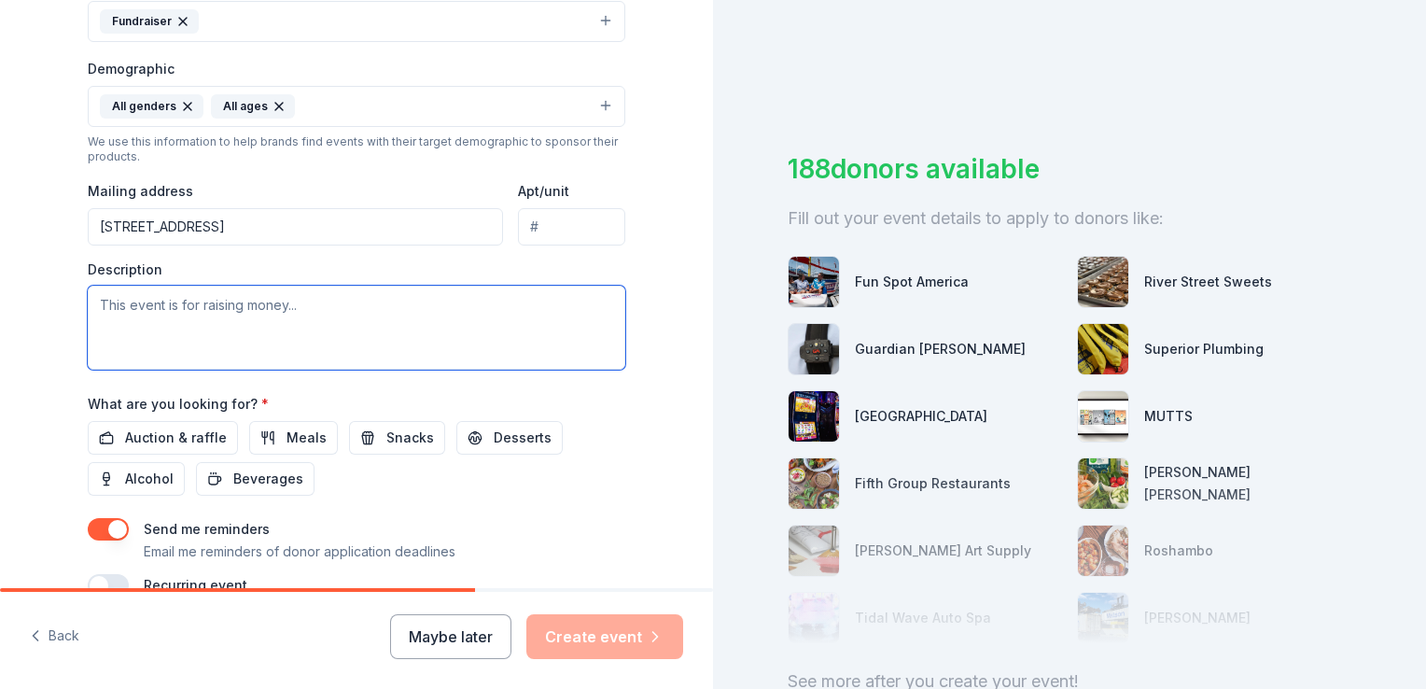
click at [306, 345] on textarea at bounding box center [357, 328] width 538 height 84
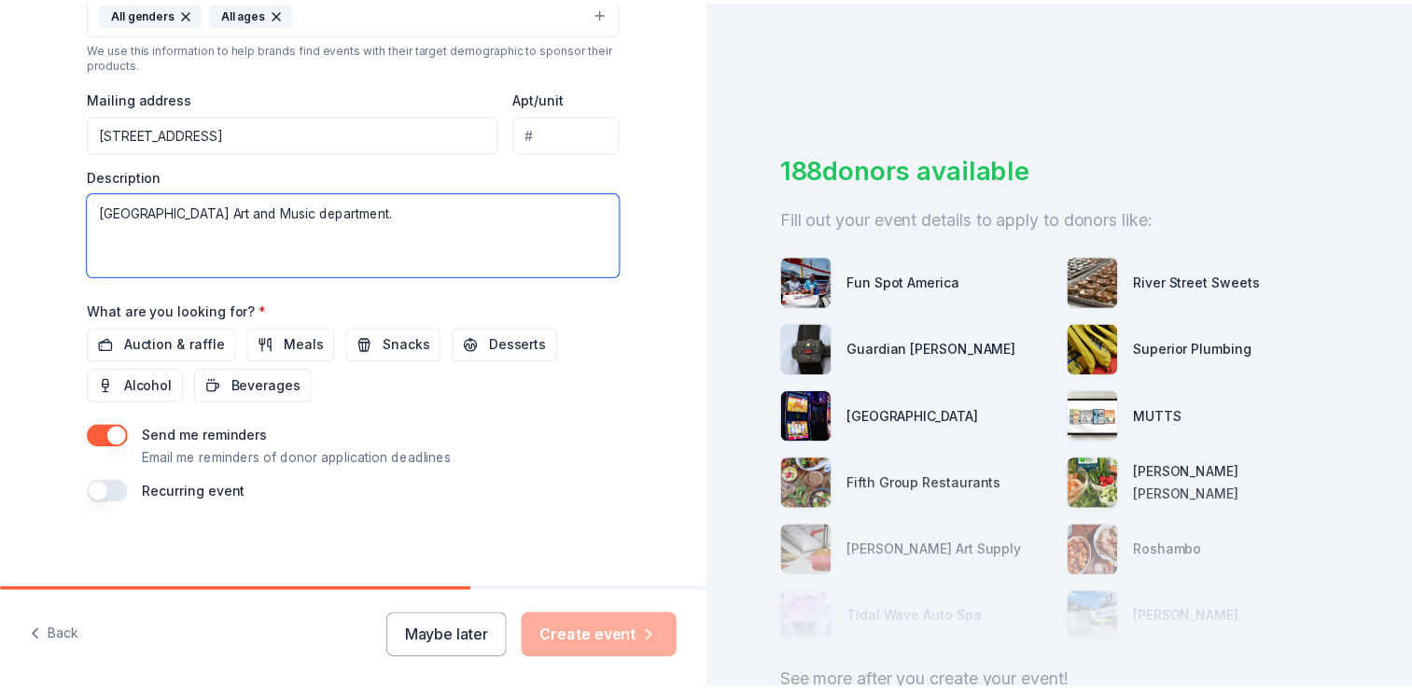
scroll to position [657, 0]
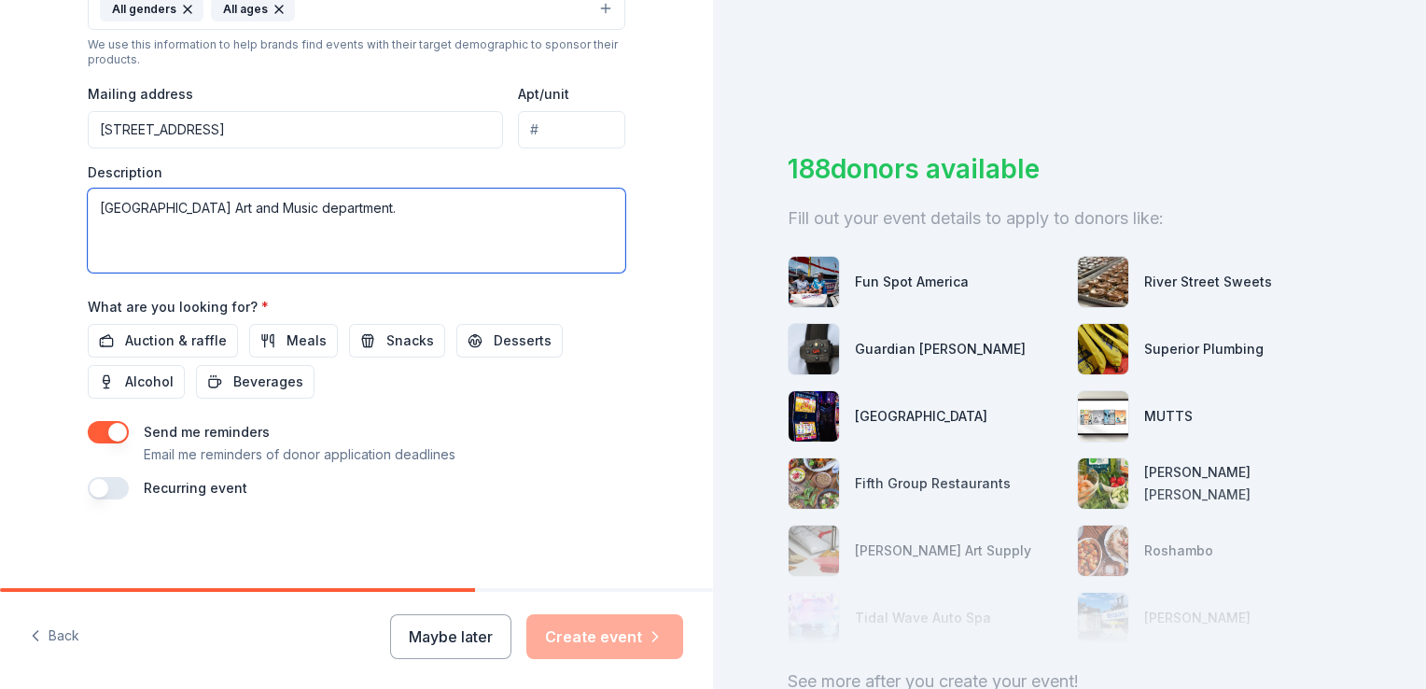
type textarea "[GEOGRAPHIC_DATA] Art and Music department."
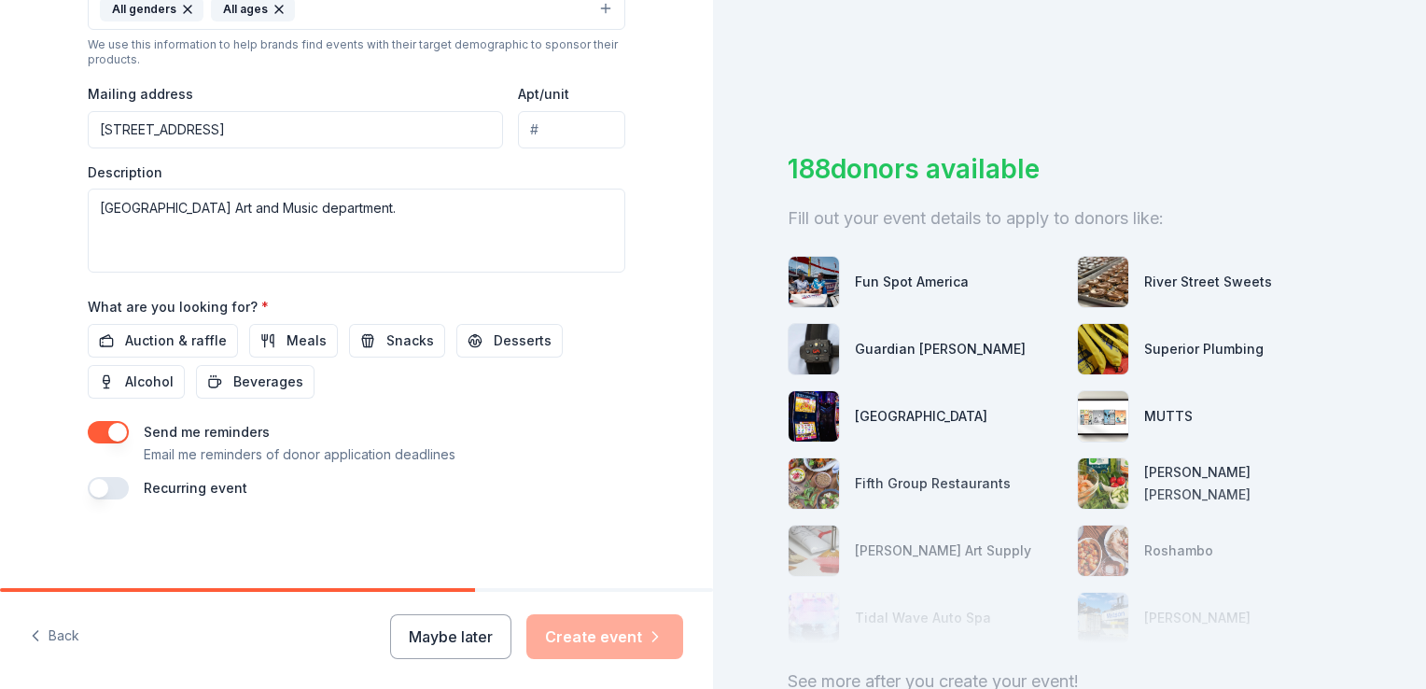
click at [172, 338] on span "Auction & raffle" at bounding box center [176, 340] width 102 height 22
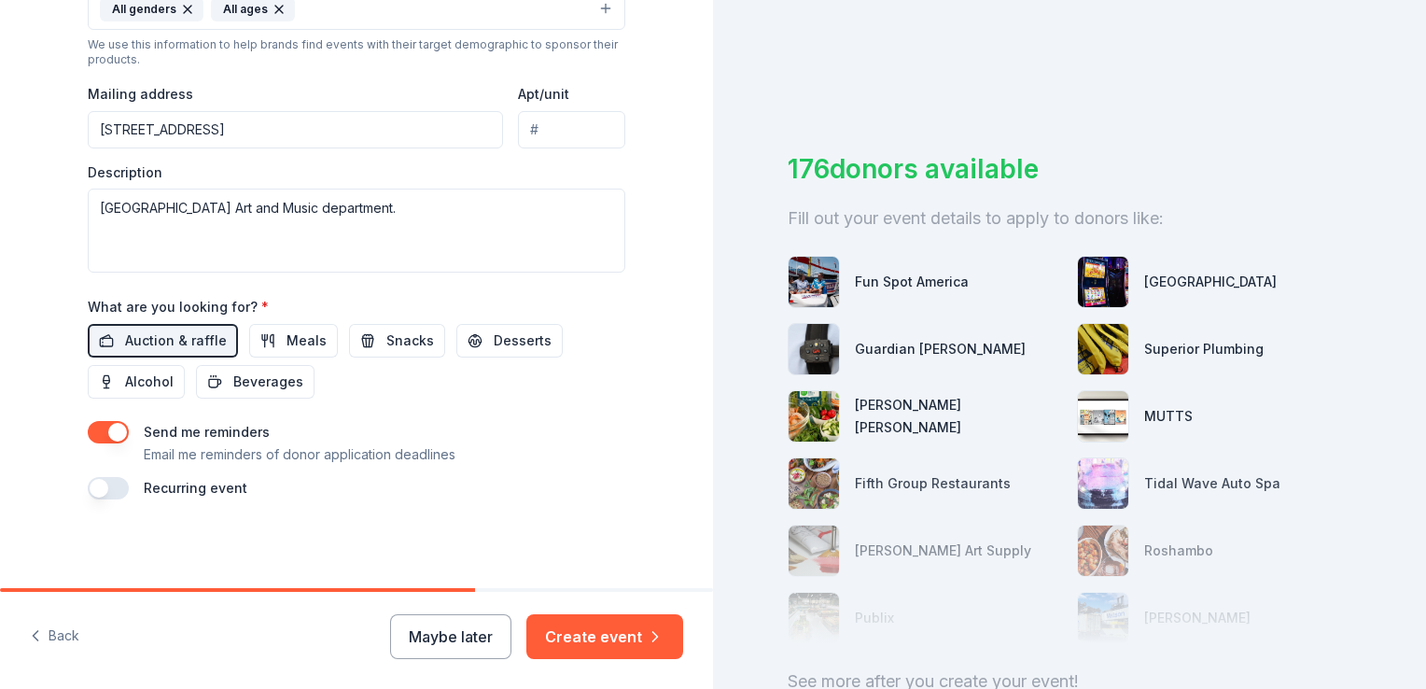
click at [620, 637] on button "Create event" at bounding box center [604, 636] width 157 height 45
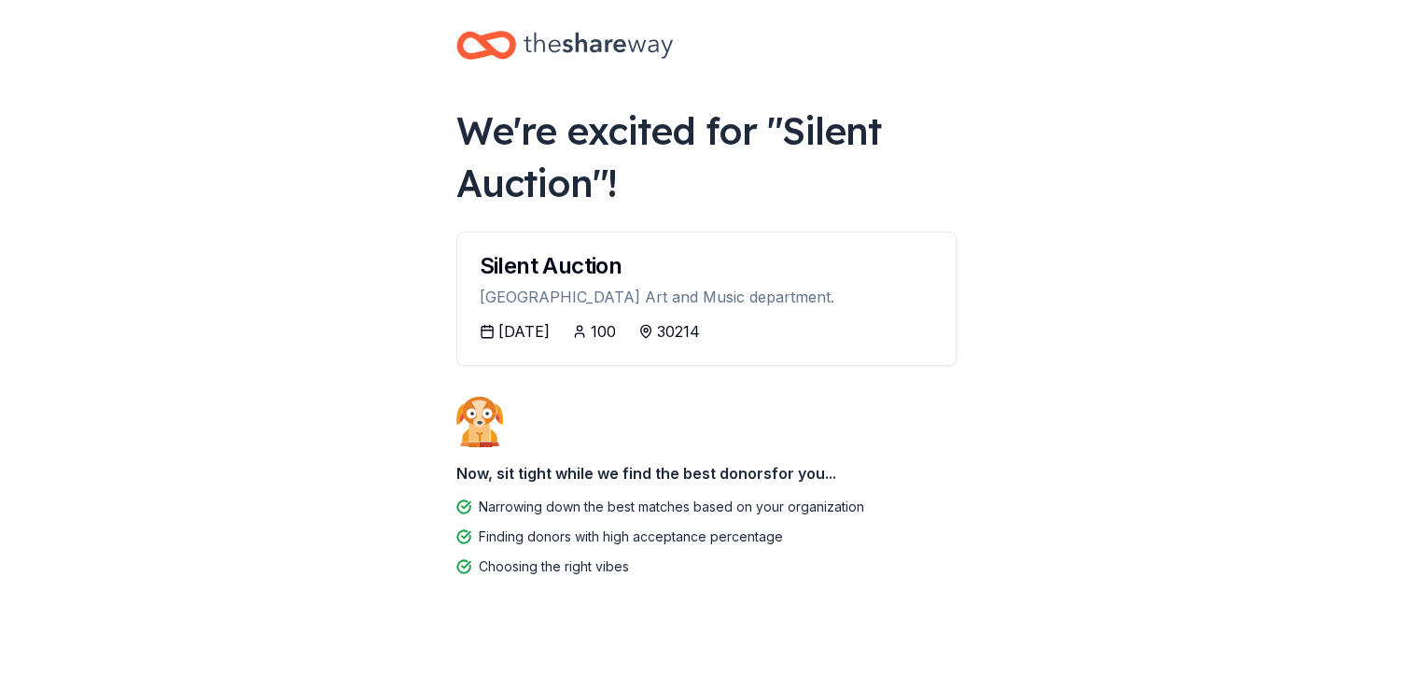
scroll to position [25, 0]
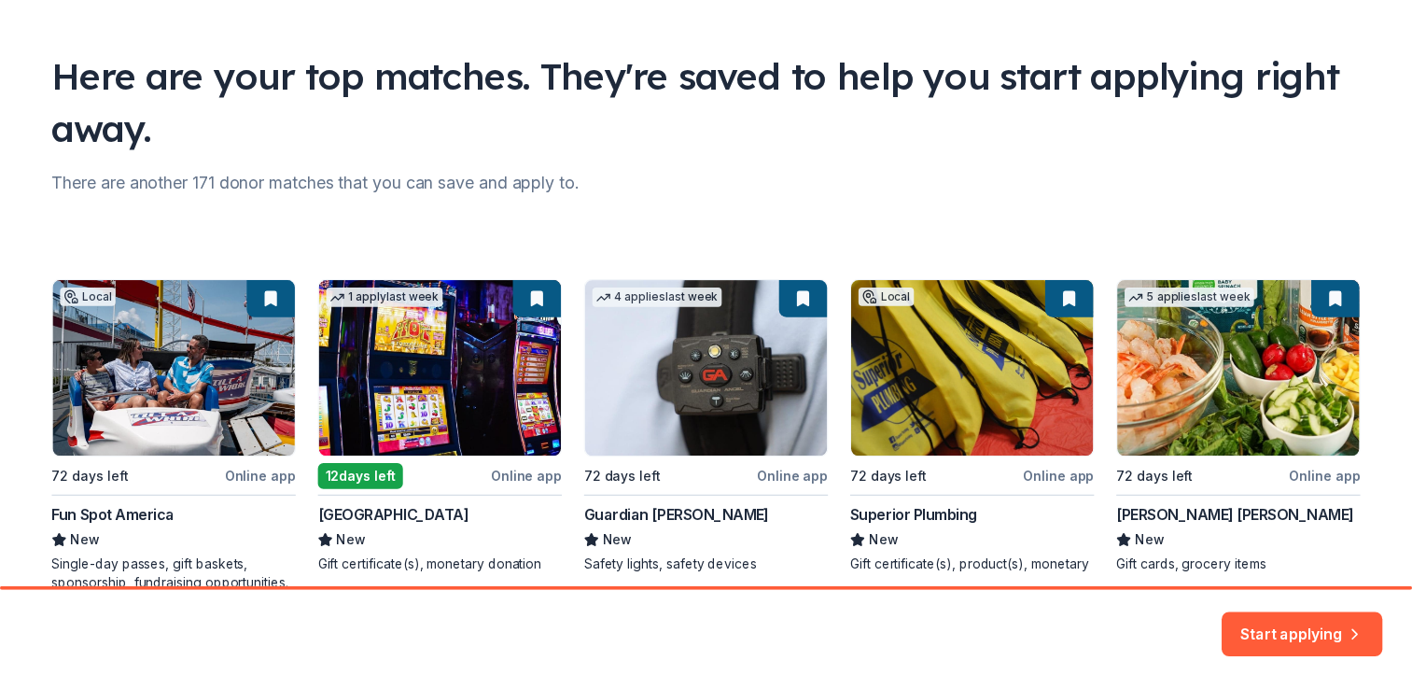
scroll to position [187, 0]
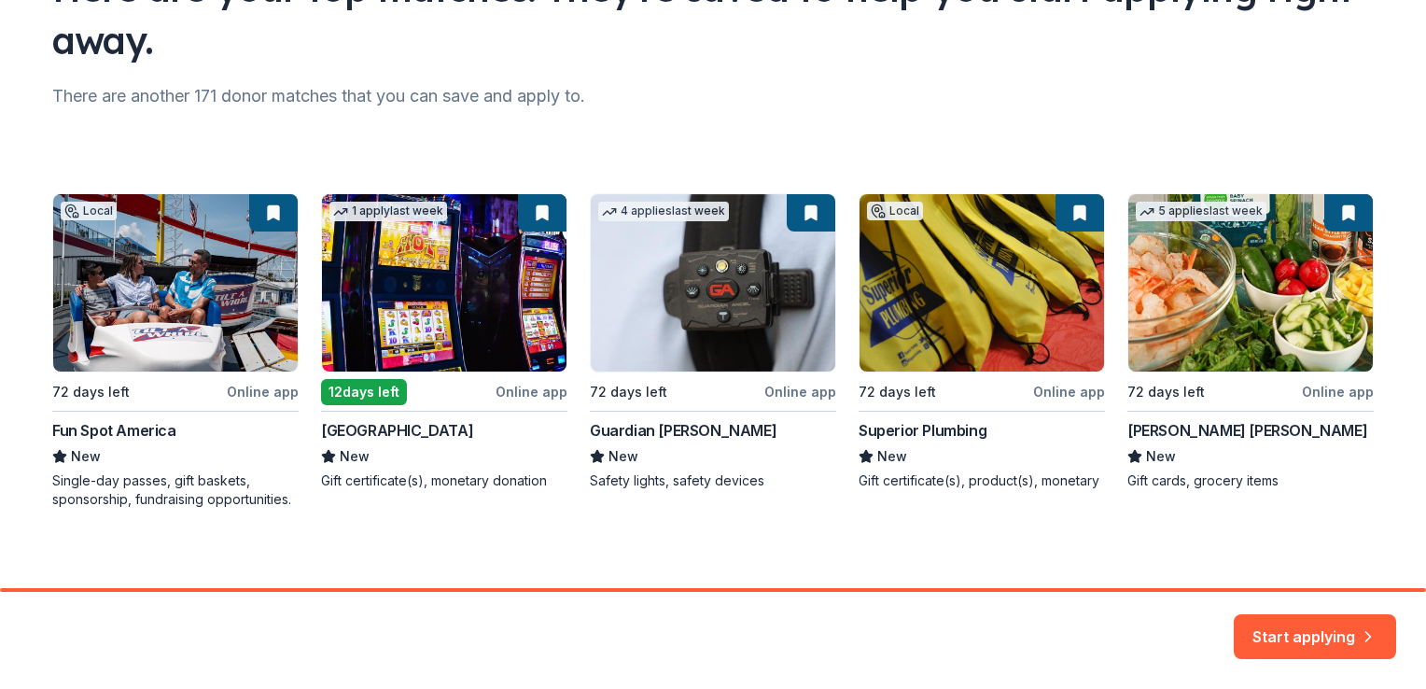
click at [1260, 620] on button "Start applying" at bounding box center [1315, 625] width 162 height 45
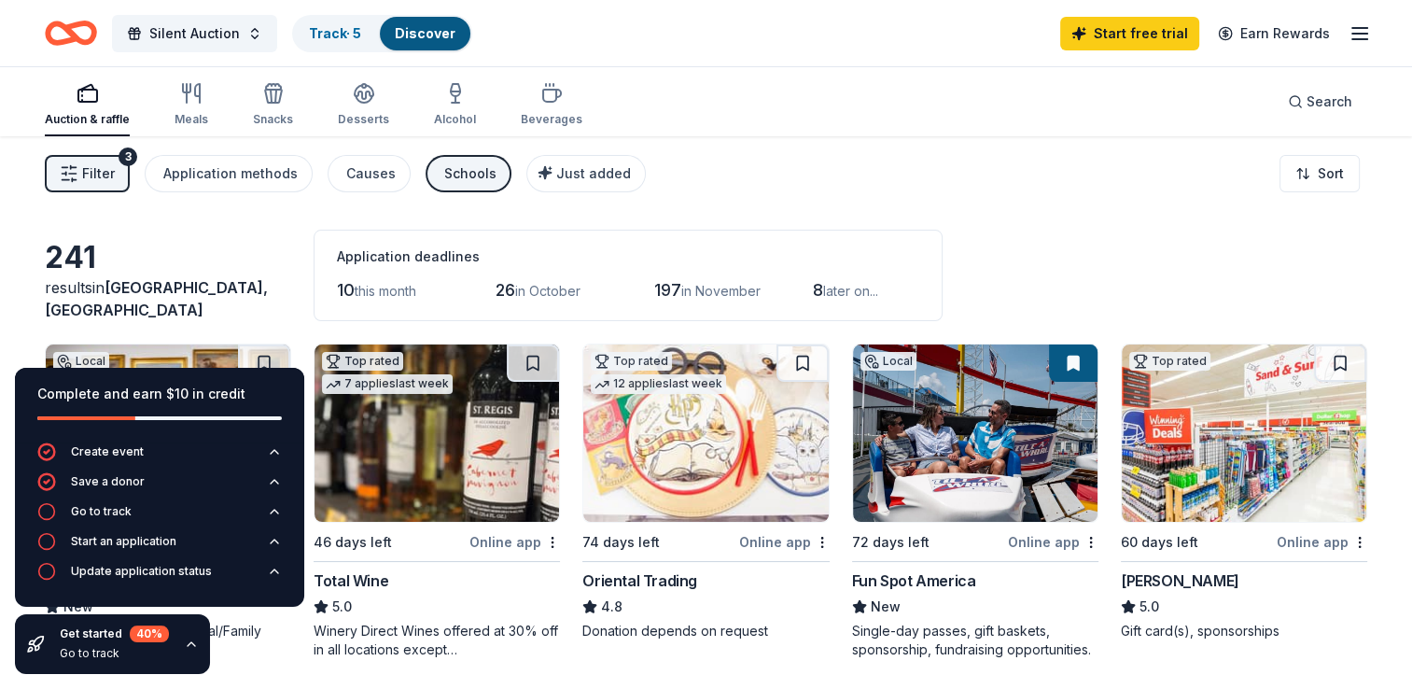
click at [706, 191] on div "Filter 3 Application methods Causes Schools Just added Sort" at bounding box center [706, 173] width 1412 height 75
click at [185, 644] on icon "button" at bounding box center [191, 643] width 15 height 15
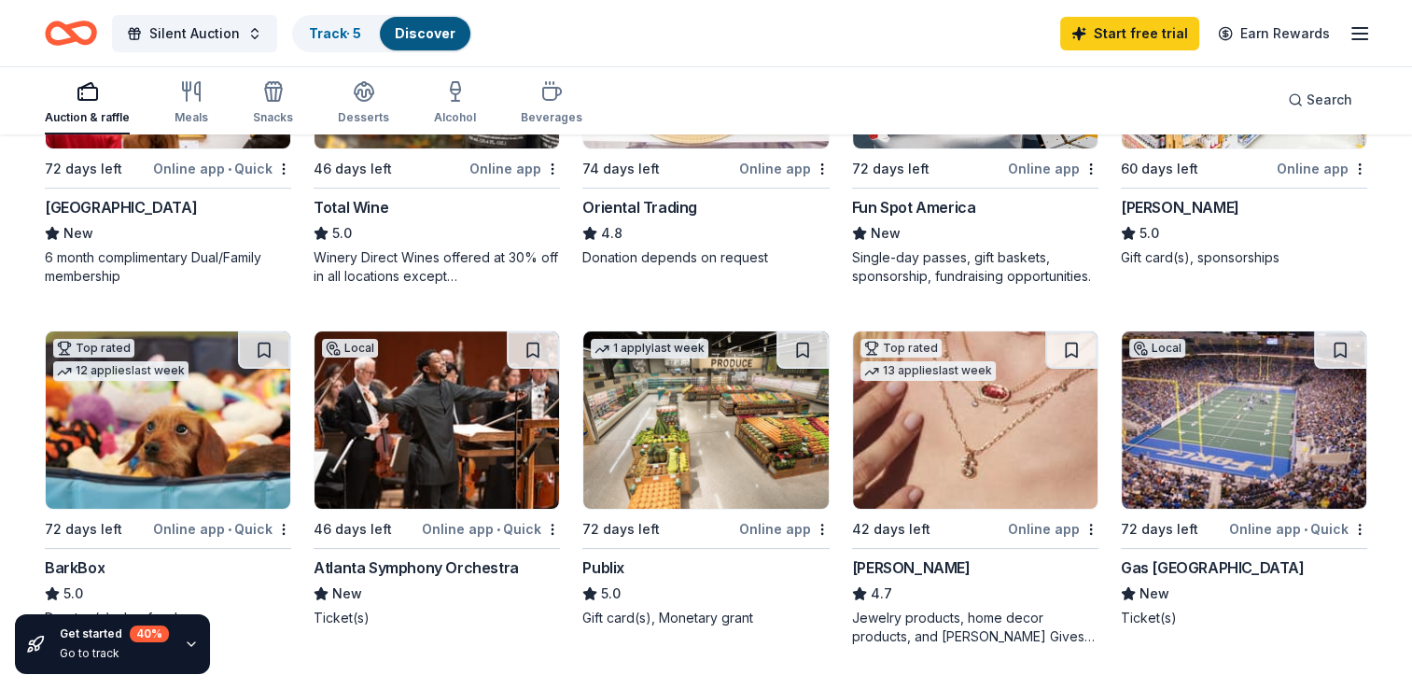
scroll to position [467, 0]
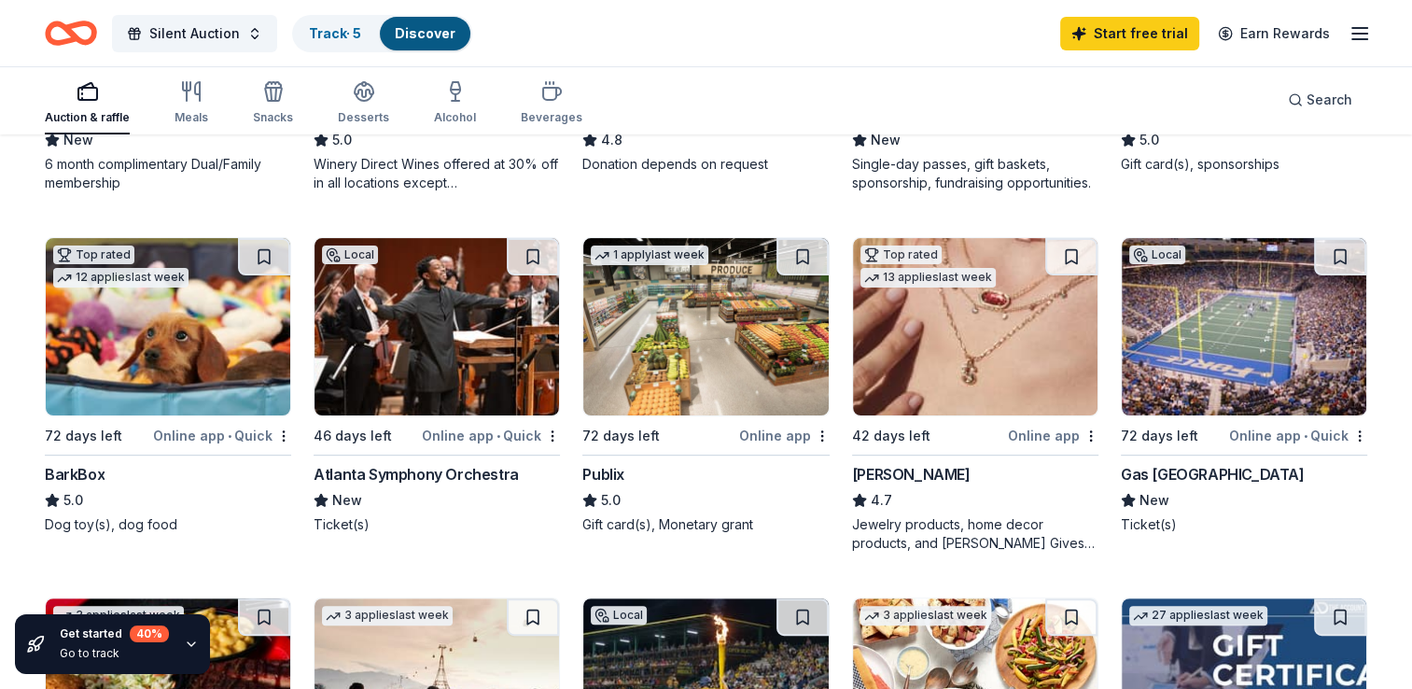
click at [1254, 362] on img at bounding box center [1244, 326] width 245 height 177
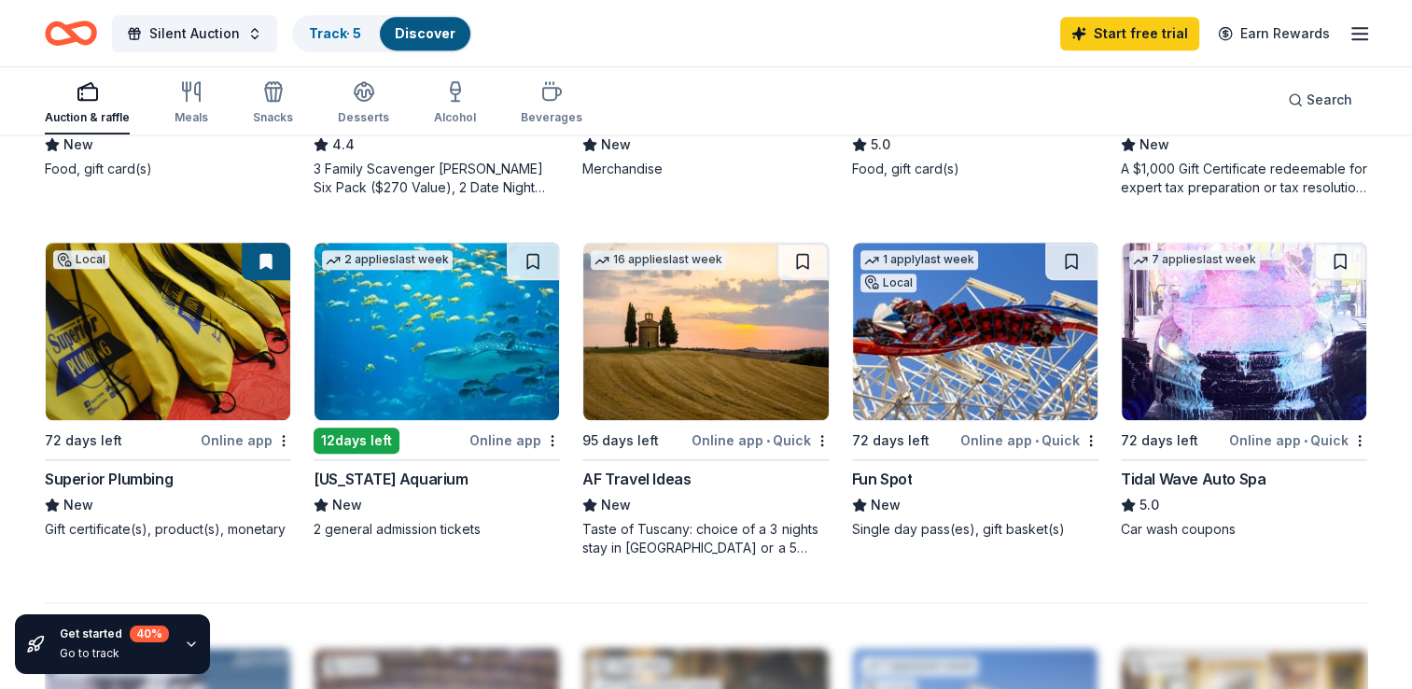
scroll to position [1213, 0]
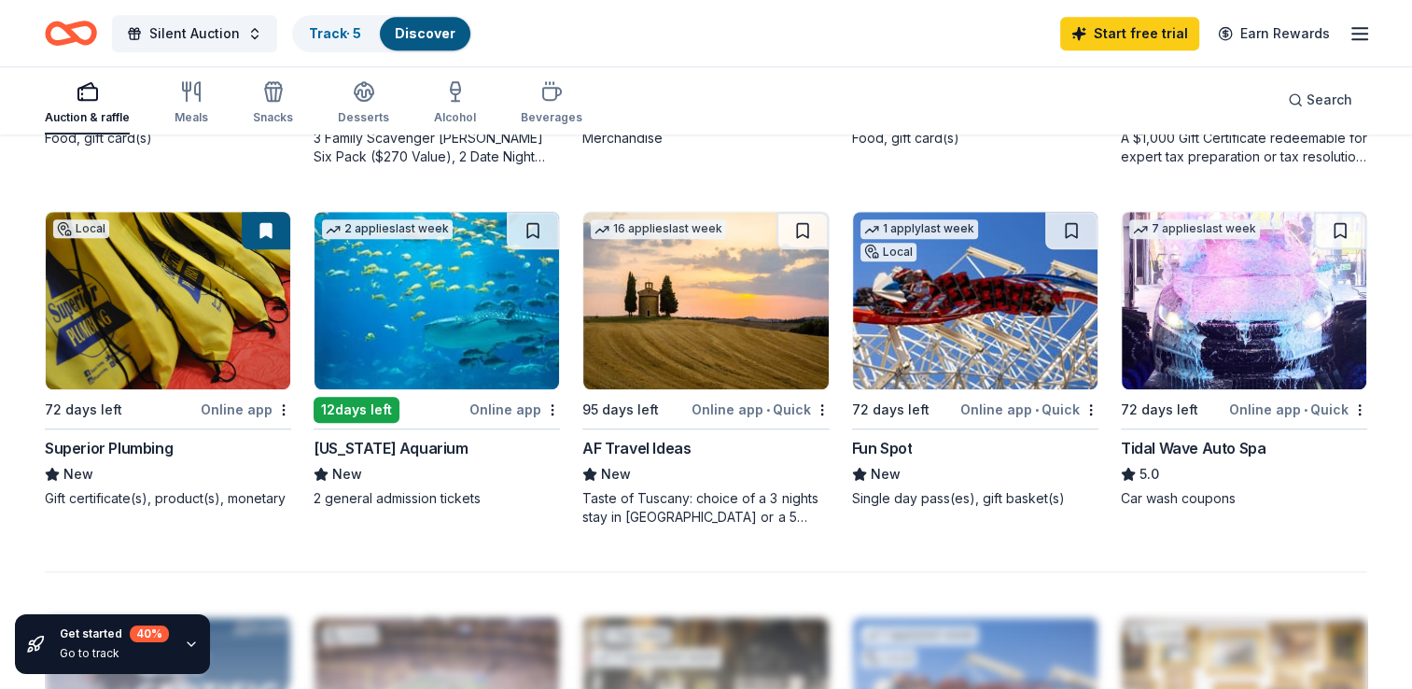
click at [470, 300] on img at bounding box center [436, 300] width 245 height 177
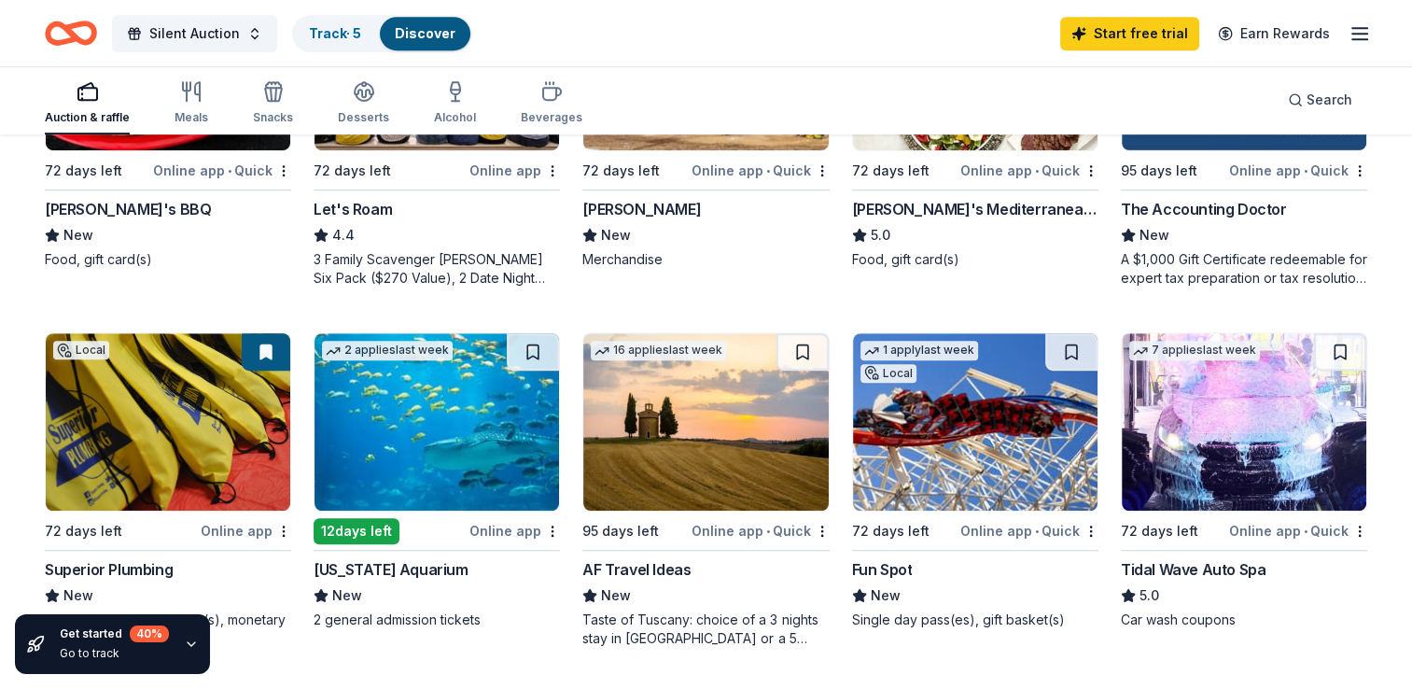
scroll to position [1120, 0]
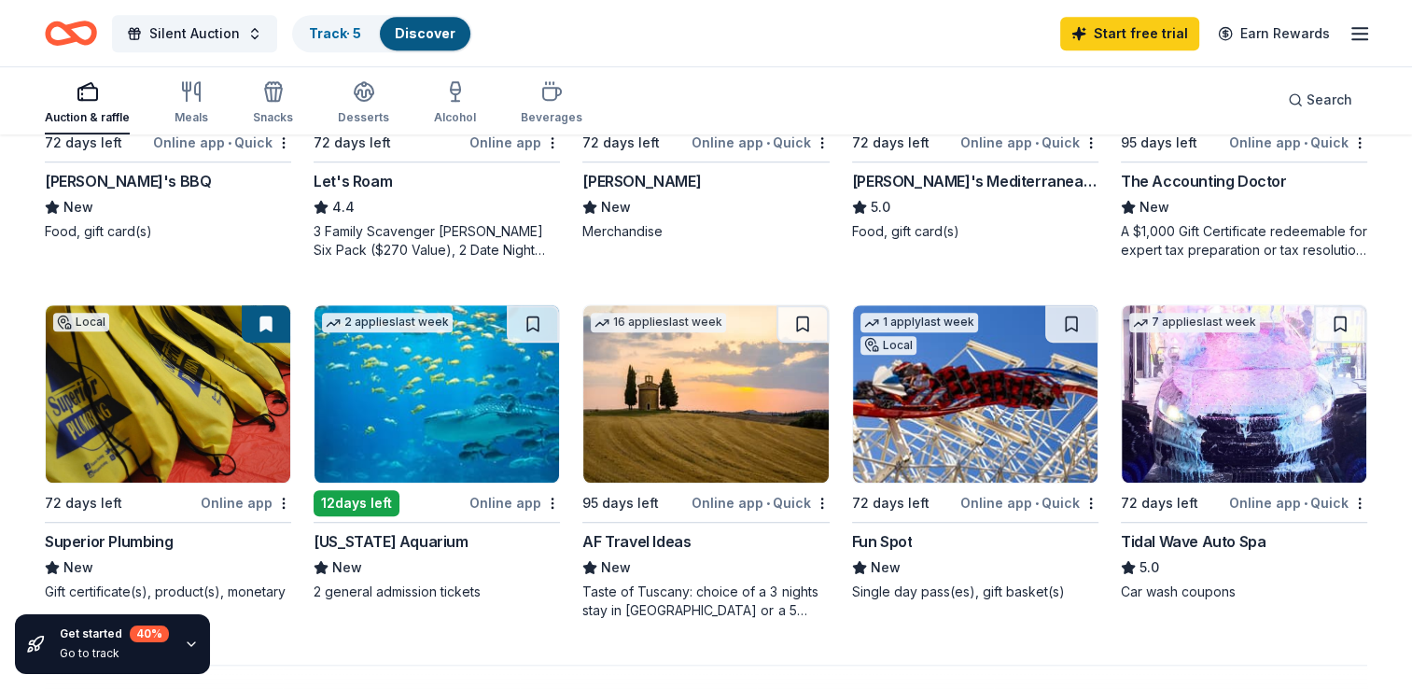
click at [1204, 427] on img at bounding box center [1244, 393] width 245 height 177
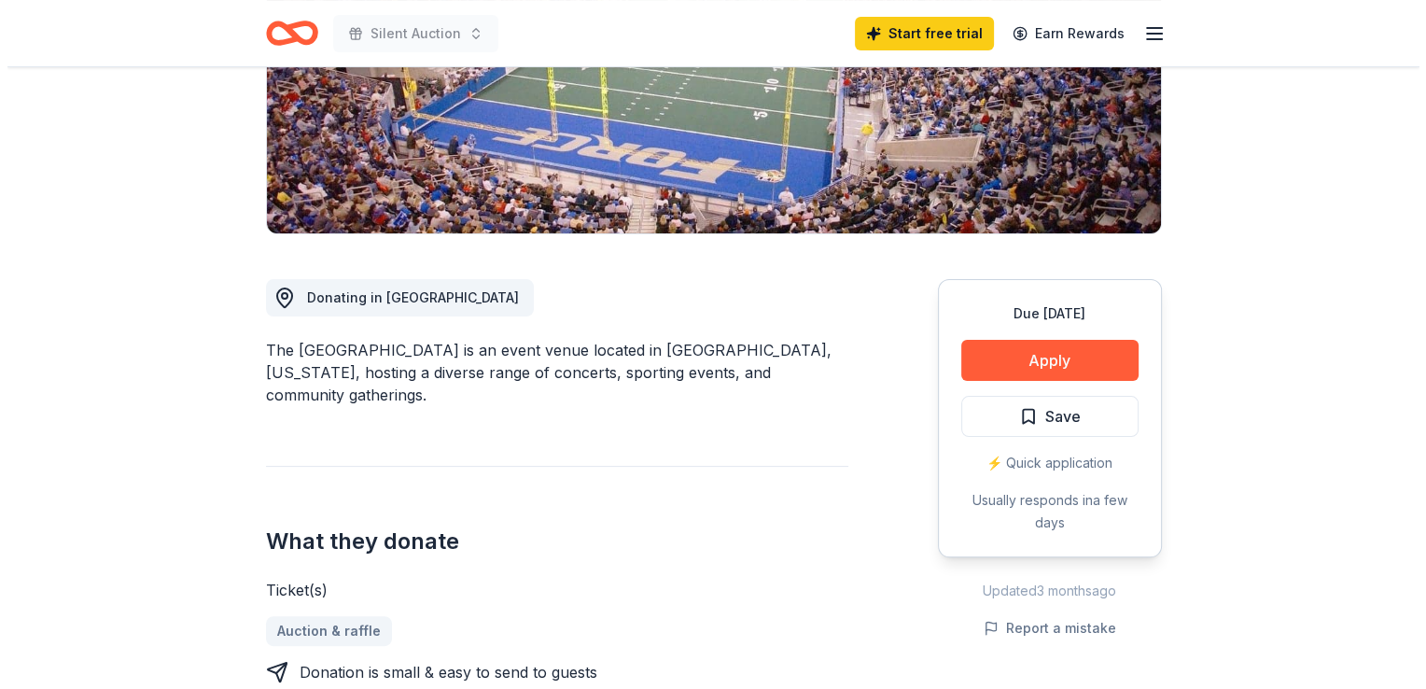
scroll to position [373, 0]
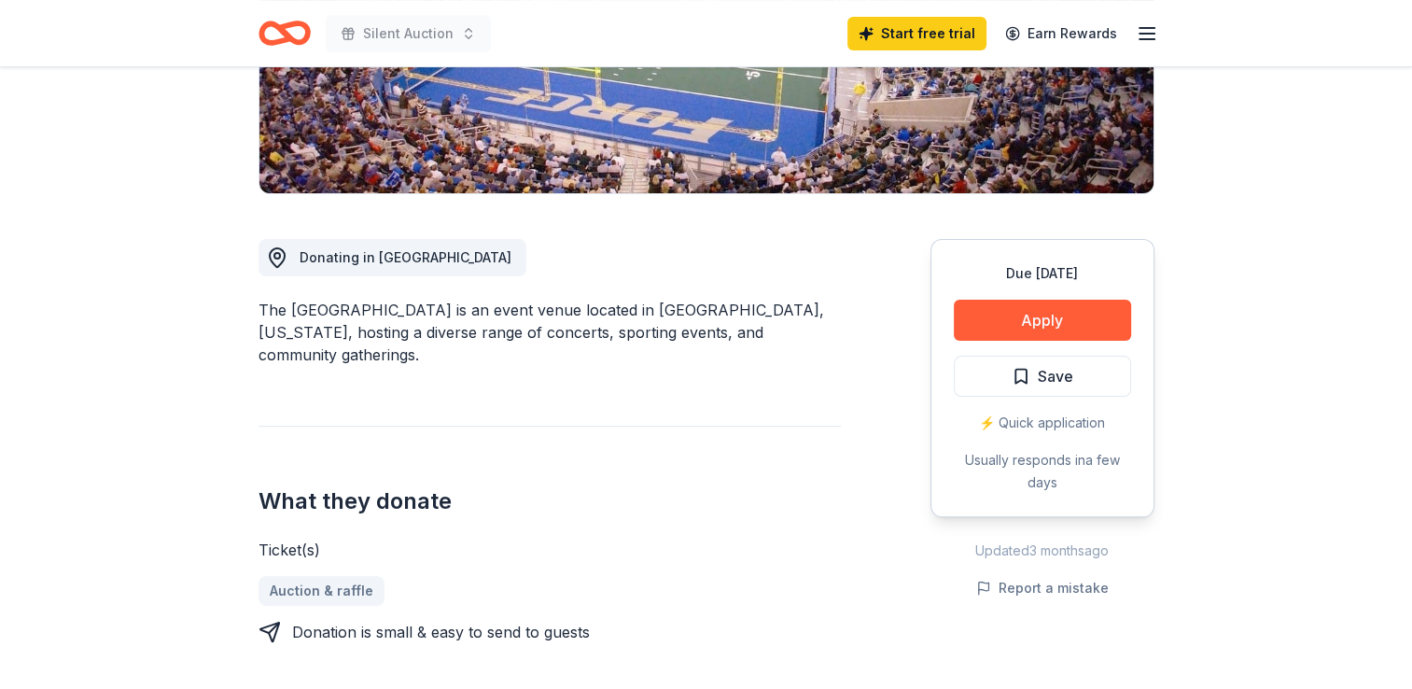
click at [1006, 329] on button "Apply" at bounding box center [1042, 320] width 177 height 41
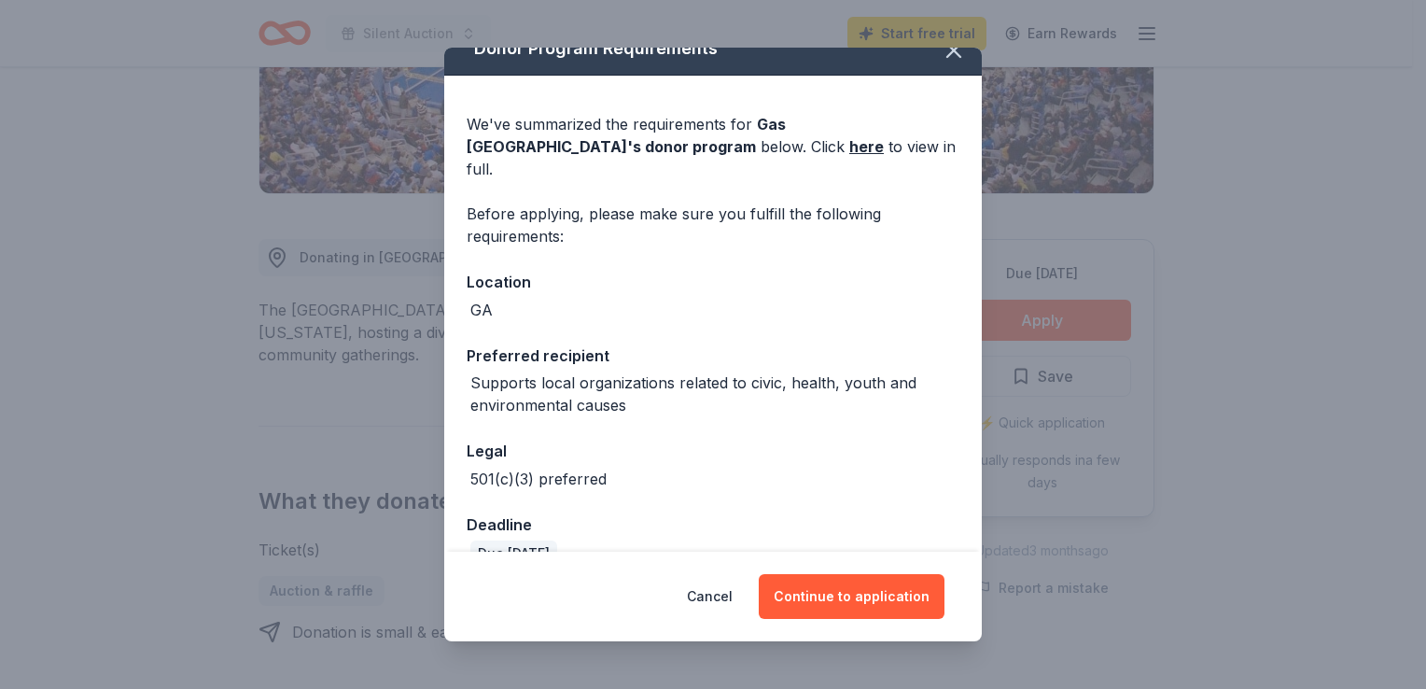
scroll to position [39, 0]
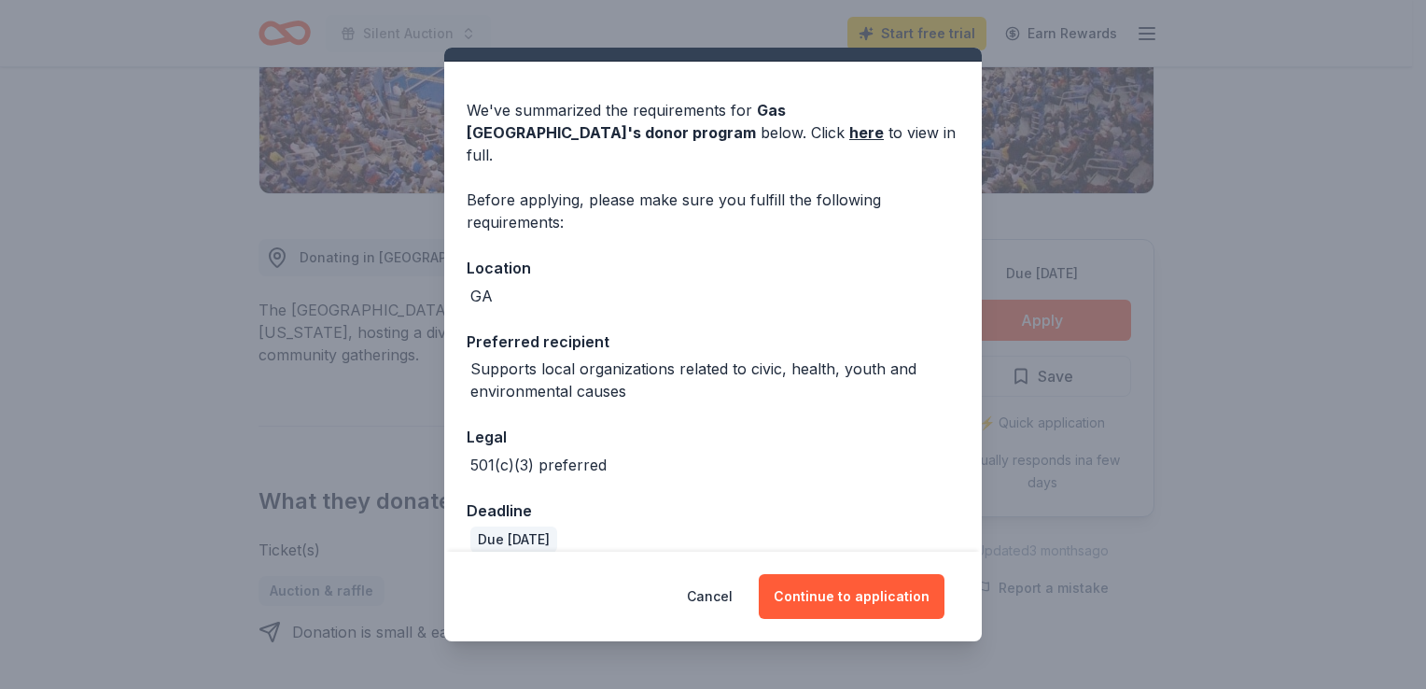
click at [885, 598] on button "Continue to application" at bounding box center [852, 596] width 186 height 45
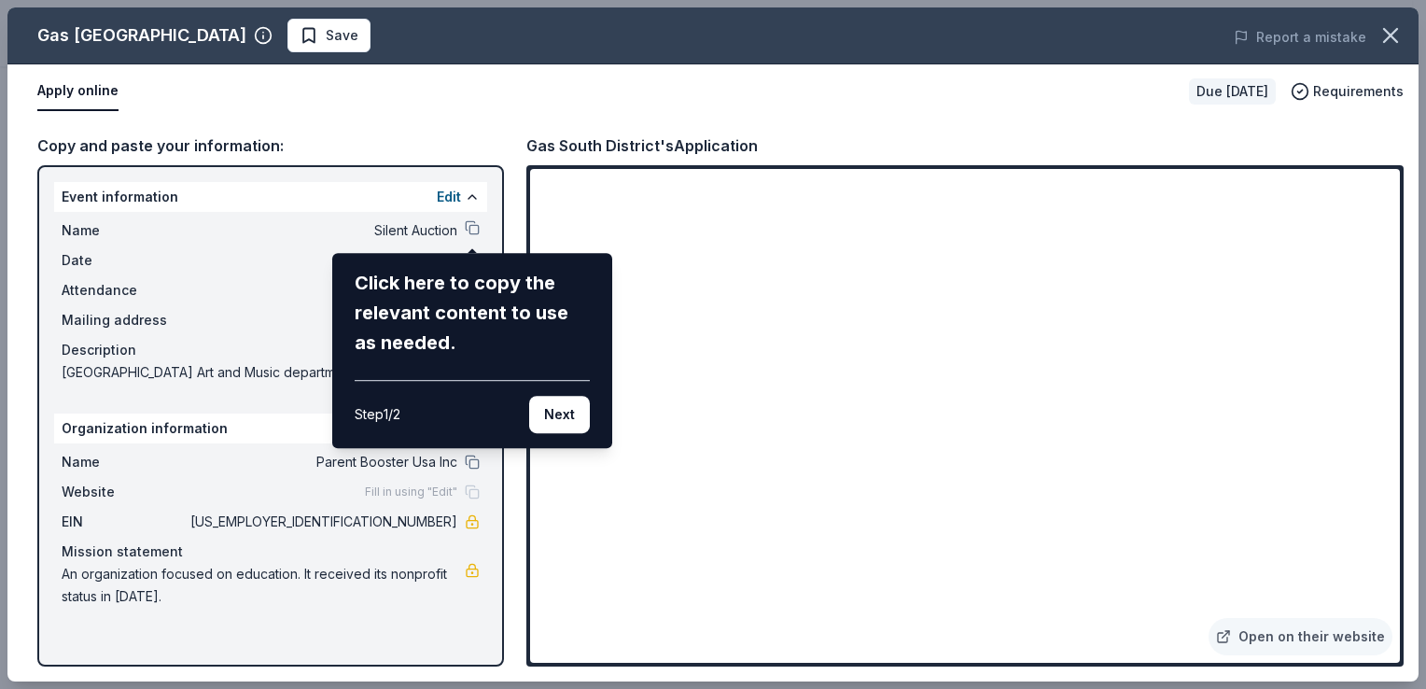
click at [580, 420] on button "Next" at bounding box center [559, 414] width 61 height 37
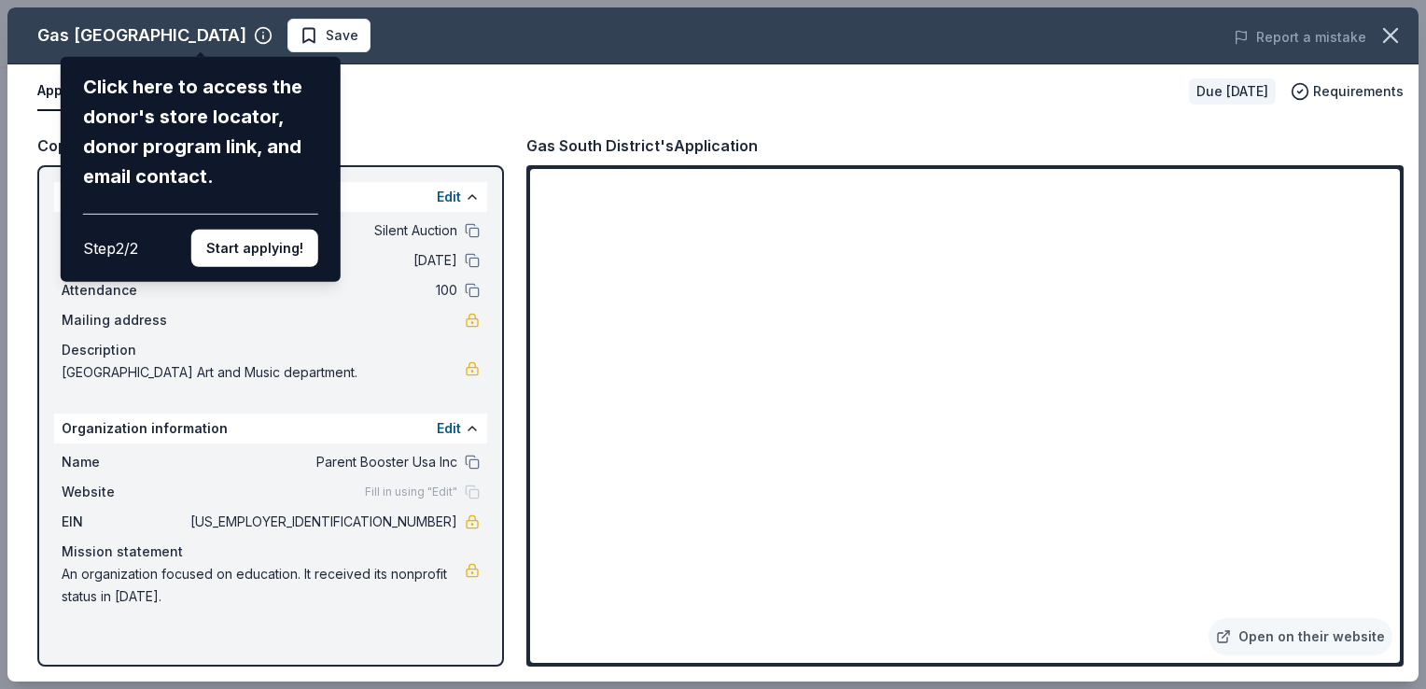
click at [274, 263] on button "Start applying!" at bounding box center [254, 248] width 127 height 37
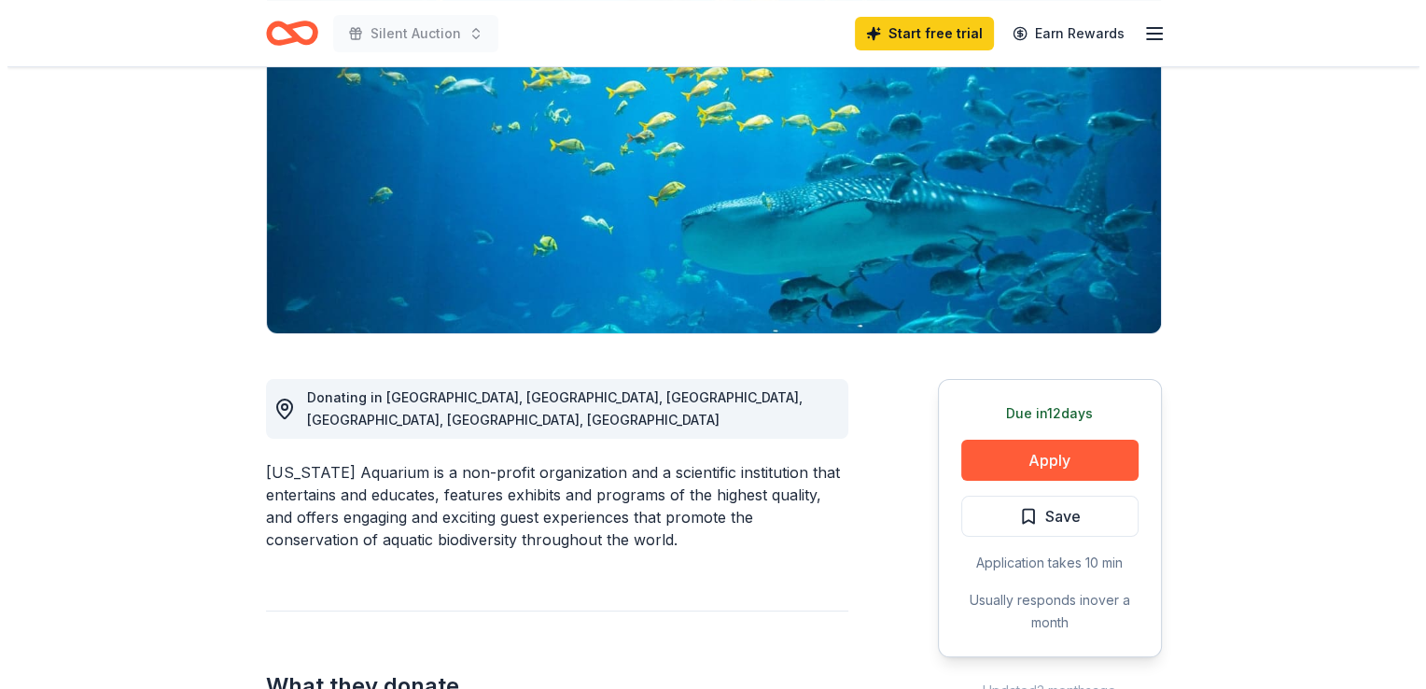
scroll to position [280, 0]
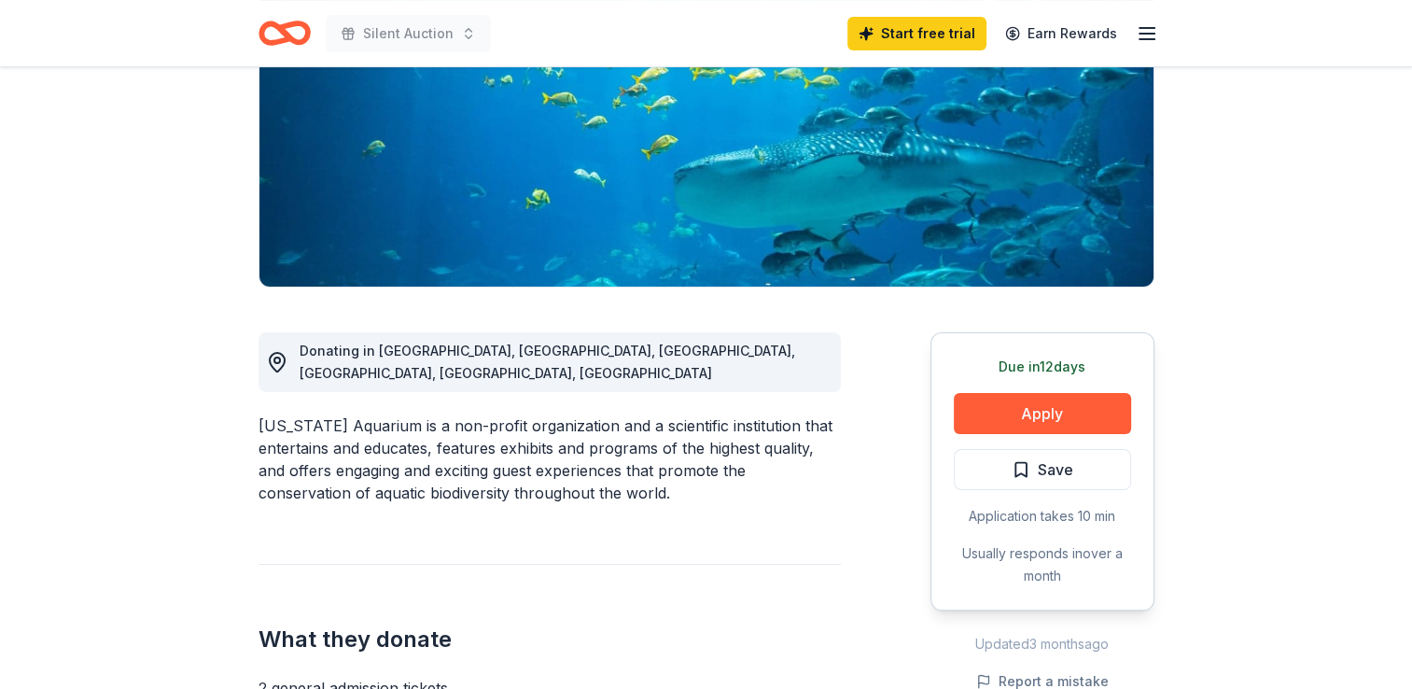
click at [1034, 414] on button "Apply" at bounding box center [1042, 413] width 177 height 41
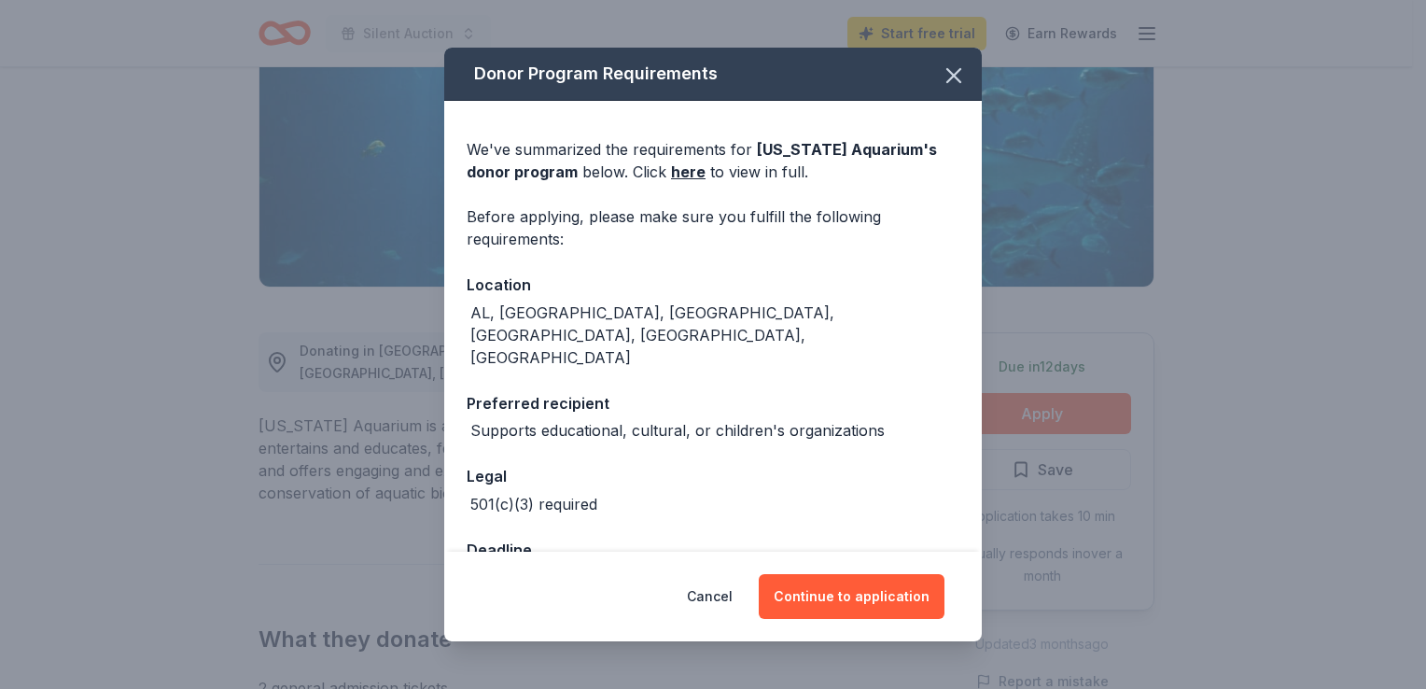
scroll to position [17, 0]
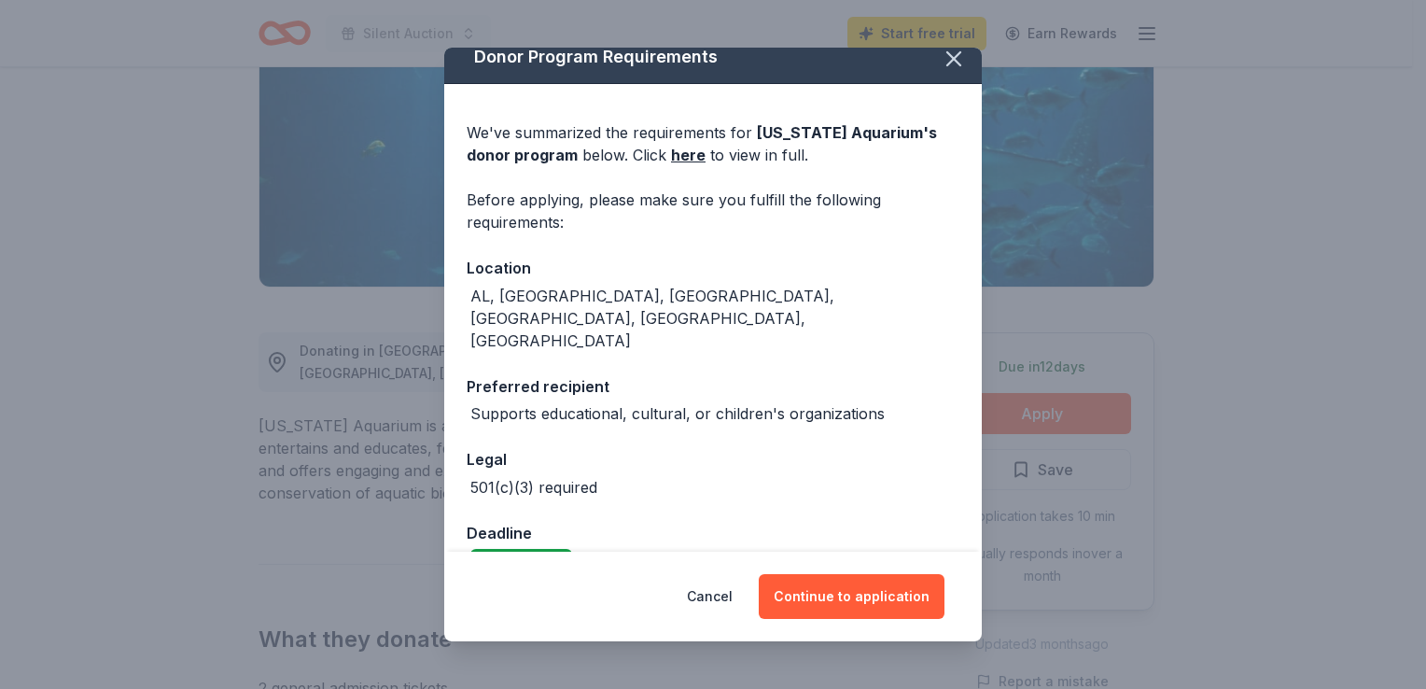
click at [880, 592] on button "Continue to application" at bounding box center [852, 596] width 186 height 45
